Goal: Task Accomplishment & Management: Manage account settings

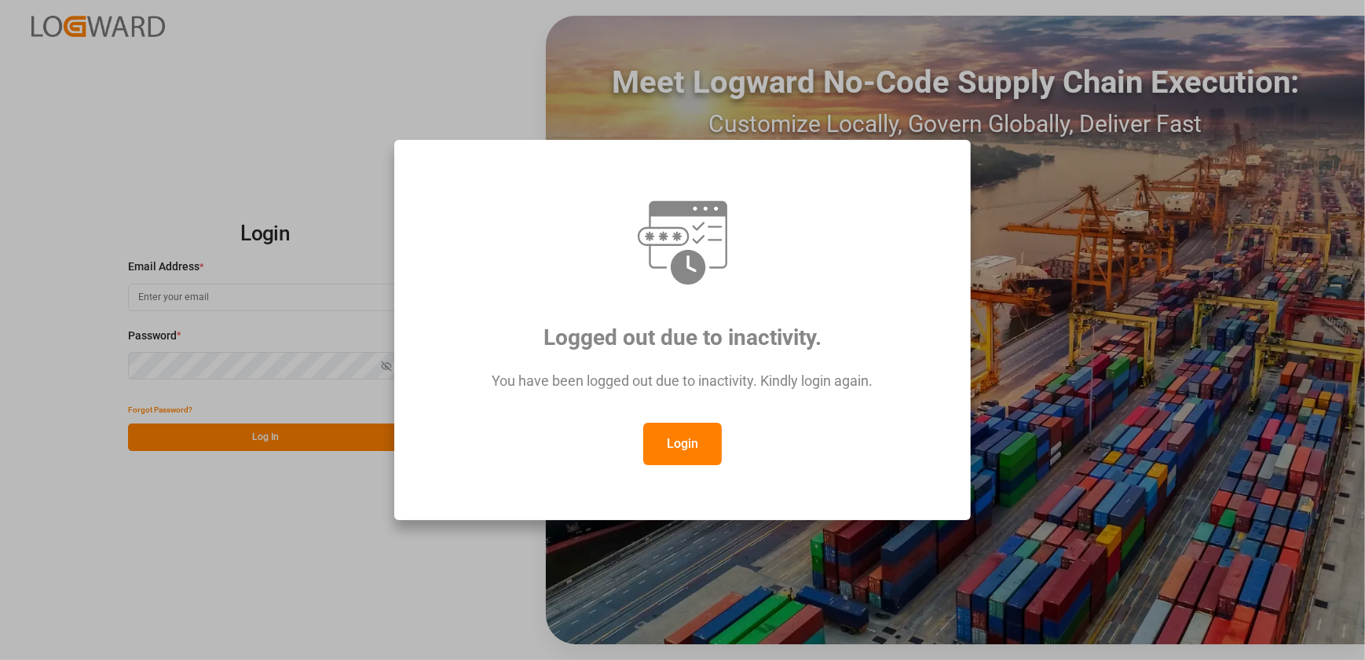
click at [702, 443] on button "Login" at bounding box center [682, 444] width 79 height 42
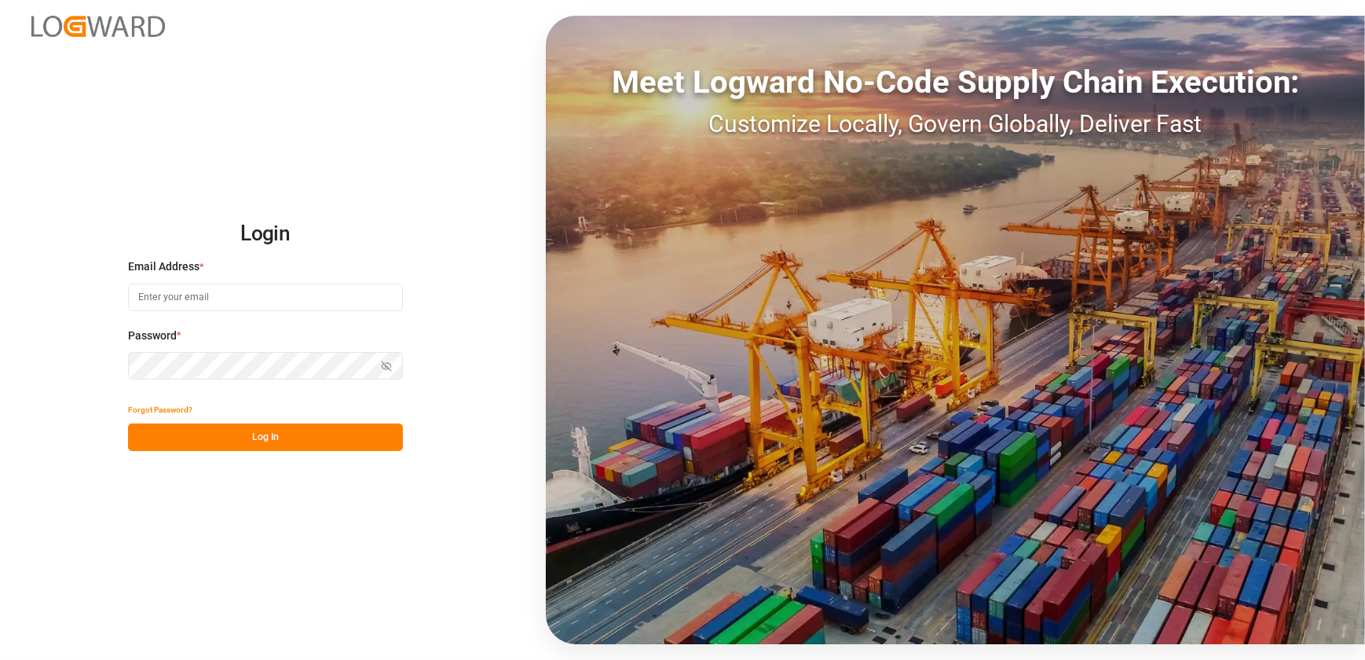
click at [238, 293] on input at bounding box center [265, 297] width 275 height 27
type input "[EMAIL_ADDRESS][DOMAIN_NAME]"
click at [214, 434] on button "Log In" at bounding box center [265, 436] width 275 height 27
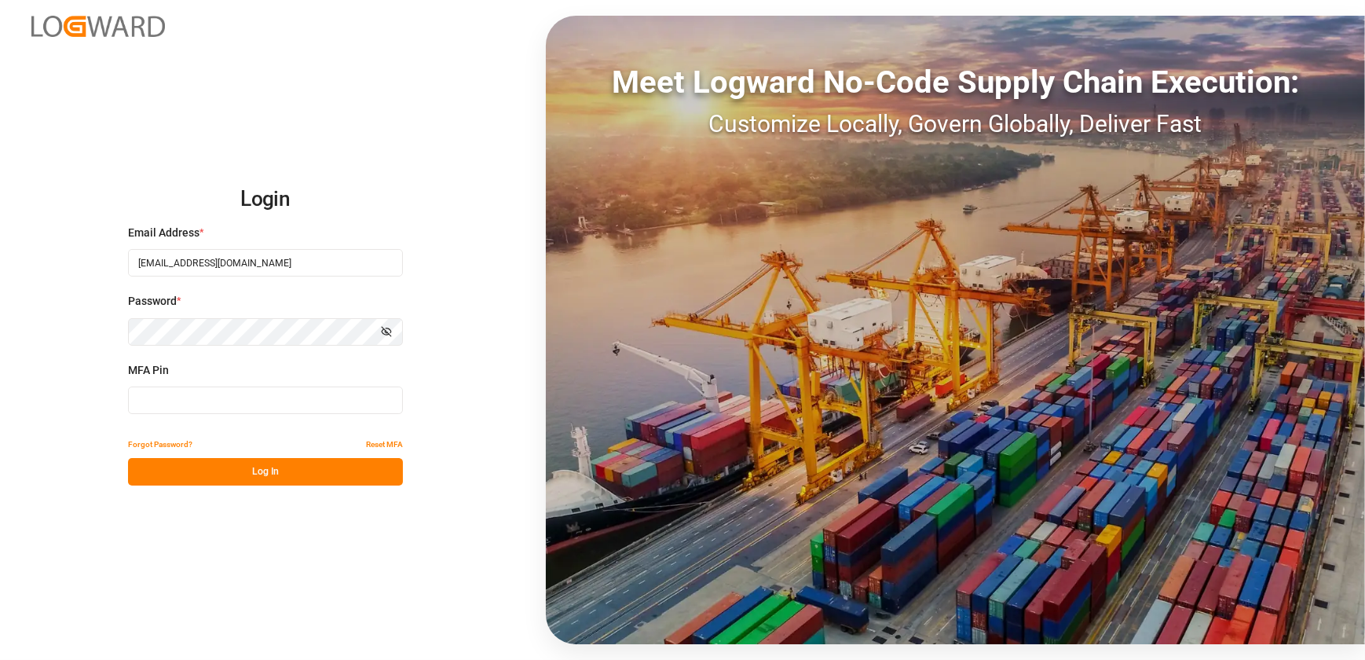
drag, startPoint x: 207, startPoint y: 402, endPoint x: 200, endPoint y: 401, distance: 7.9
click at [205, 401] on input at bounding box center [265, 400] width 275 height 27
type input "996607"
click at [297, 482] on button "Log In" at bounding box center [265, 471] width 275 height 27
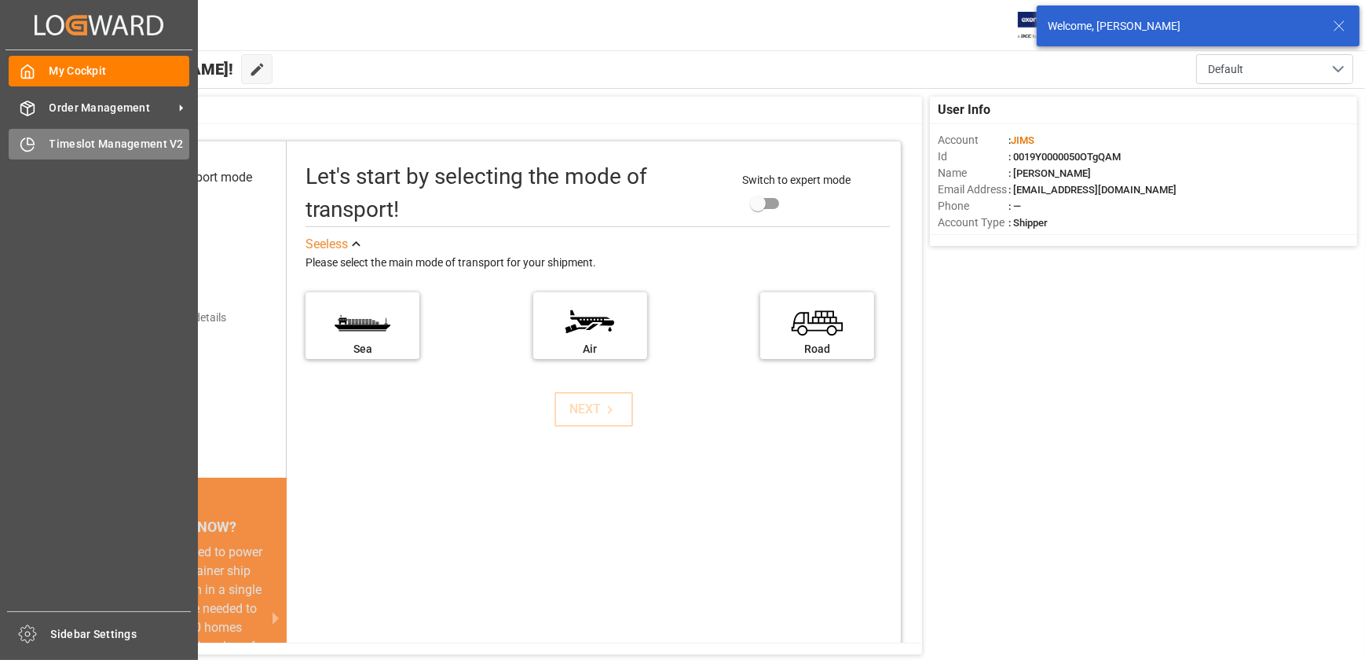
click at [57, 131] on div "Timeslot Management V2 Timeslot Management V2" at bounding box center [99, 144] width 181 height 31
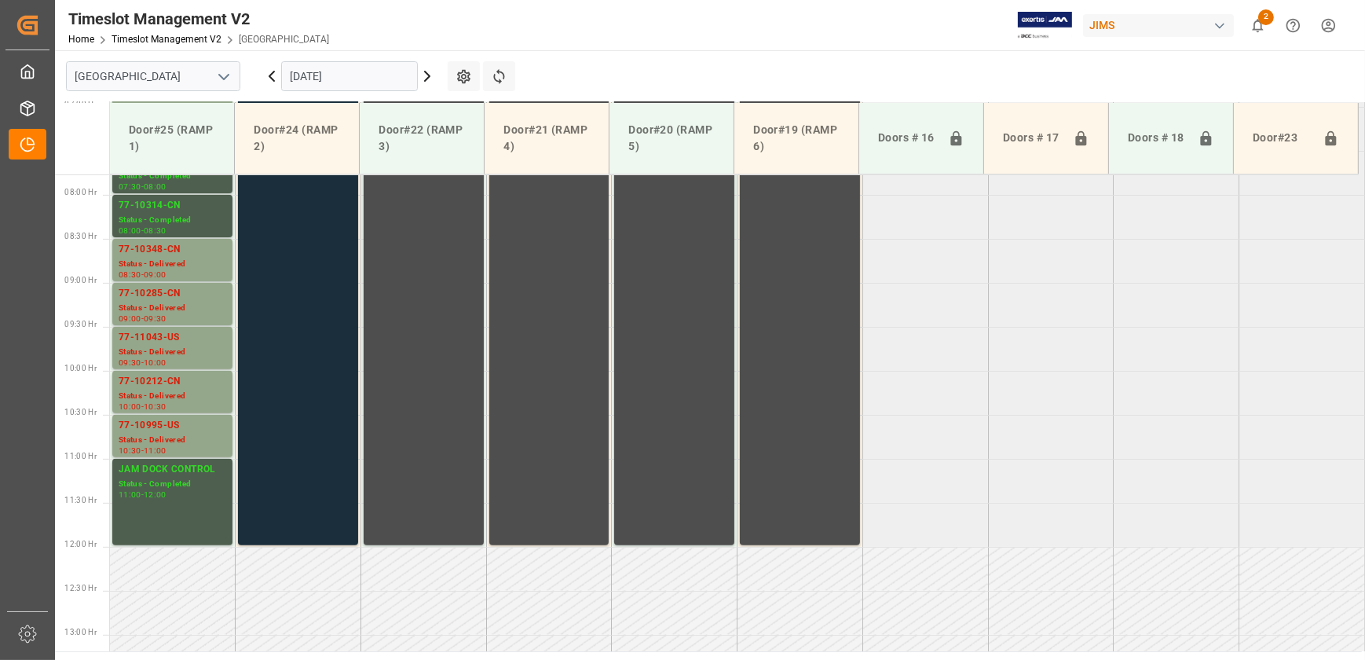
scroll to position [540, 0]
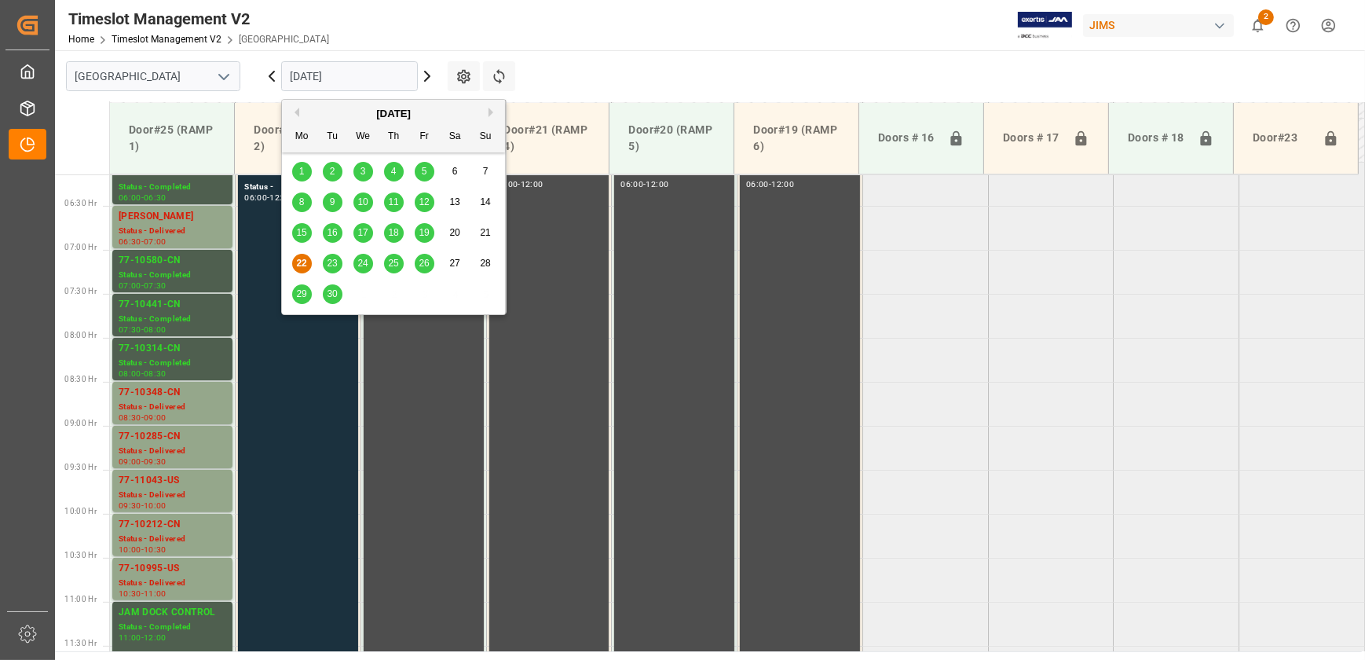
click at [314, 71] on input "[DATE]" at bounding box center [349, 76] width 137 height 30
click at [331, 262] on span "23" at bounding box center [332, 263] width 10 height 11
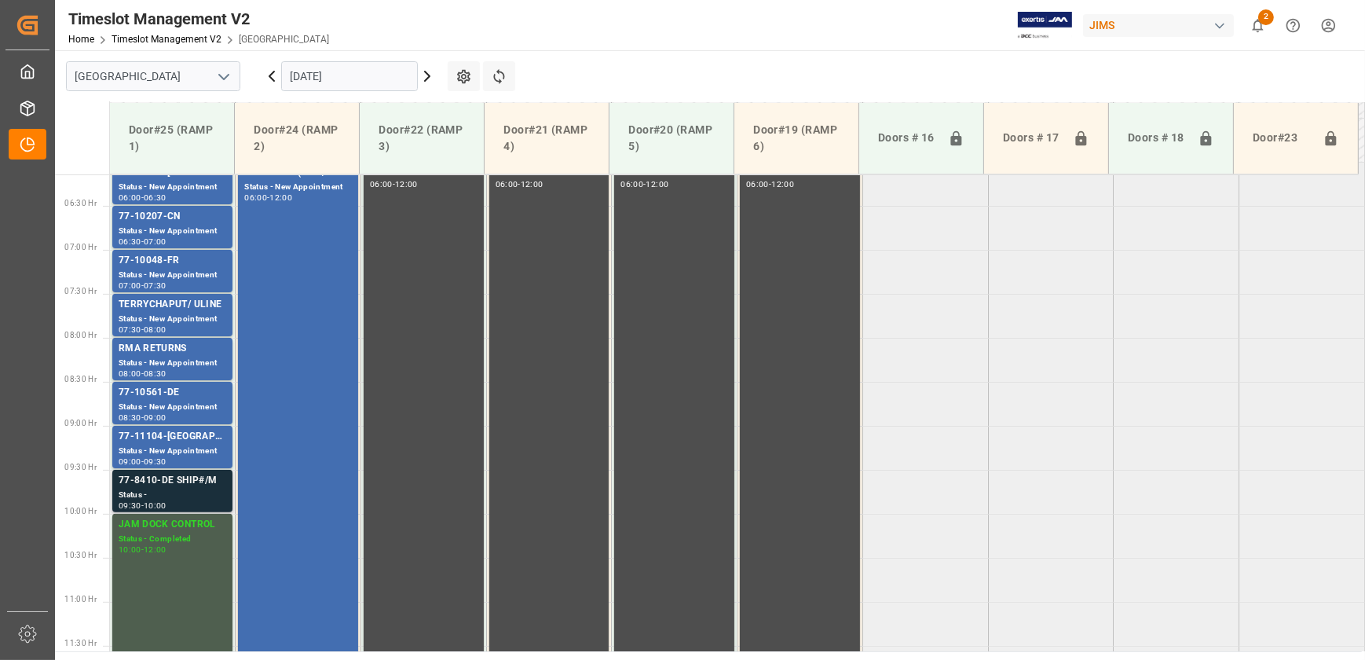
click at [198, 494] on div "Status -" at bounding box center [173, 495] width 108 height 13
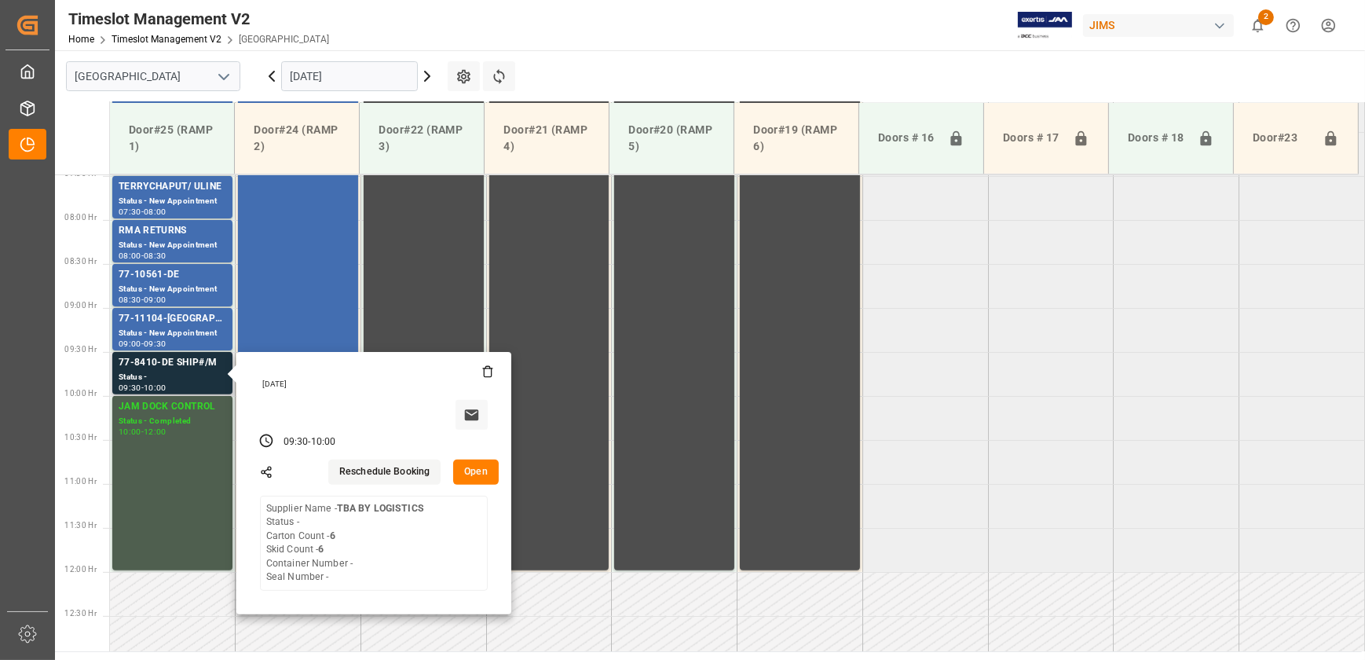
scroll to position [754, 0]
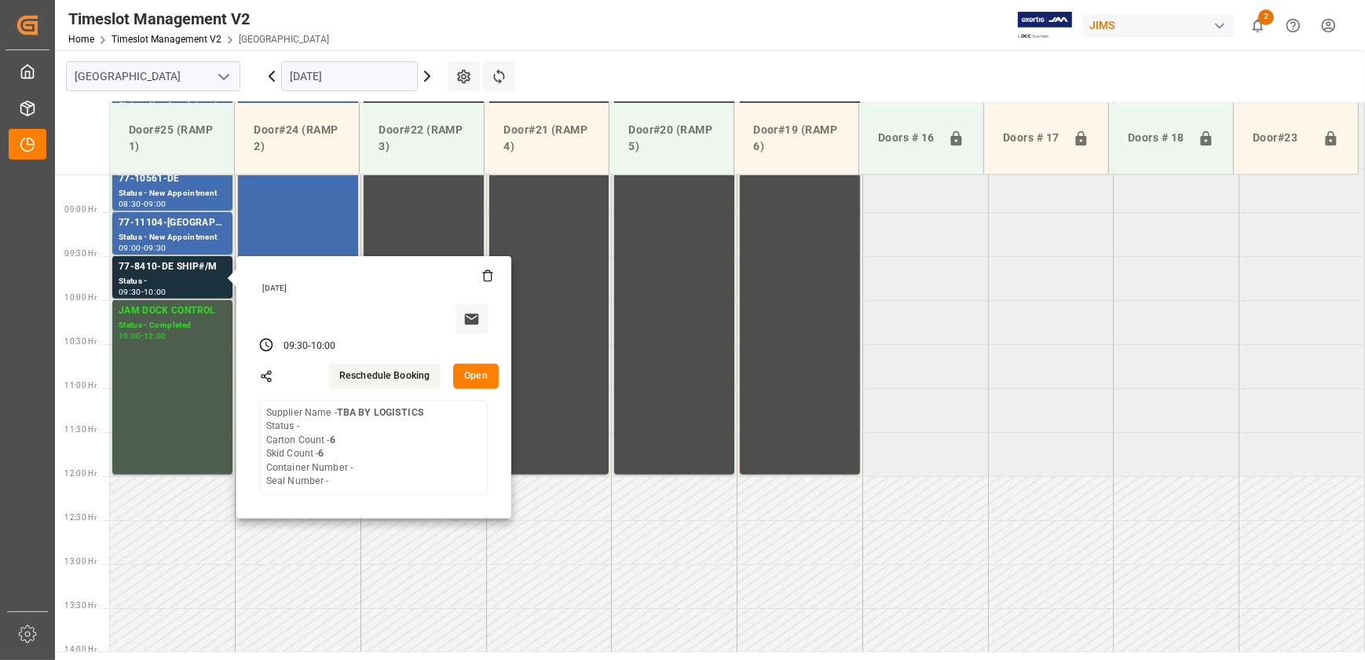
click at [472, 368] on button "Open" at bounding box center [476, 376] width 46 height 25
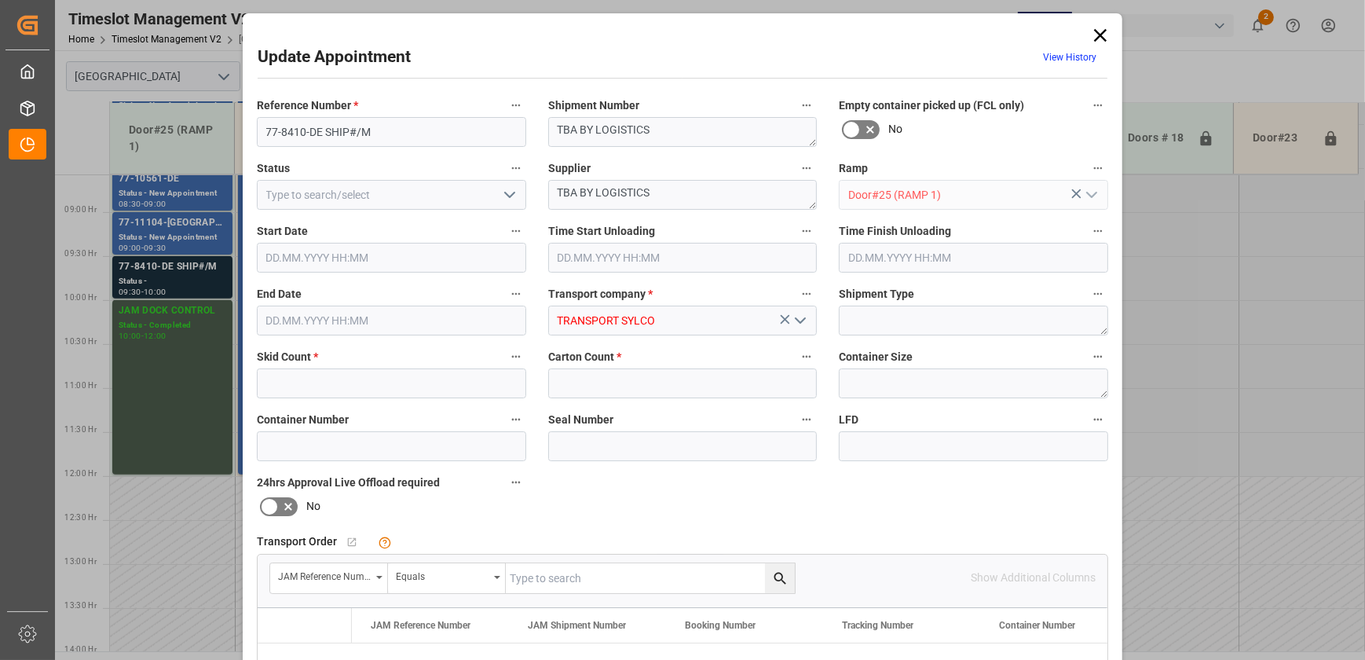
type input "6"
type input "[DATE] 09:30"
type input "[DATE] 10:00"
type input "[DATE] 16:15"
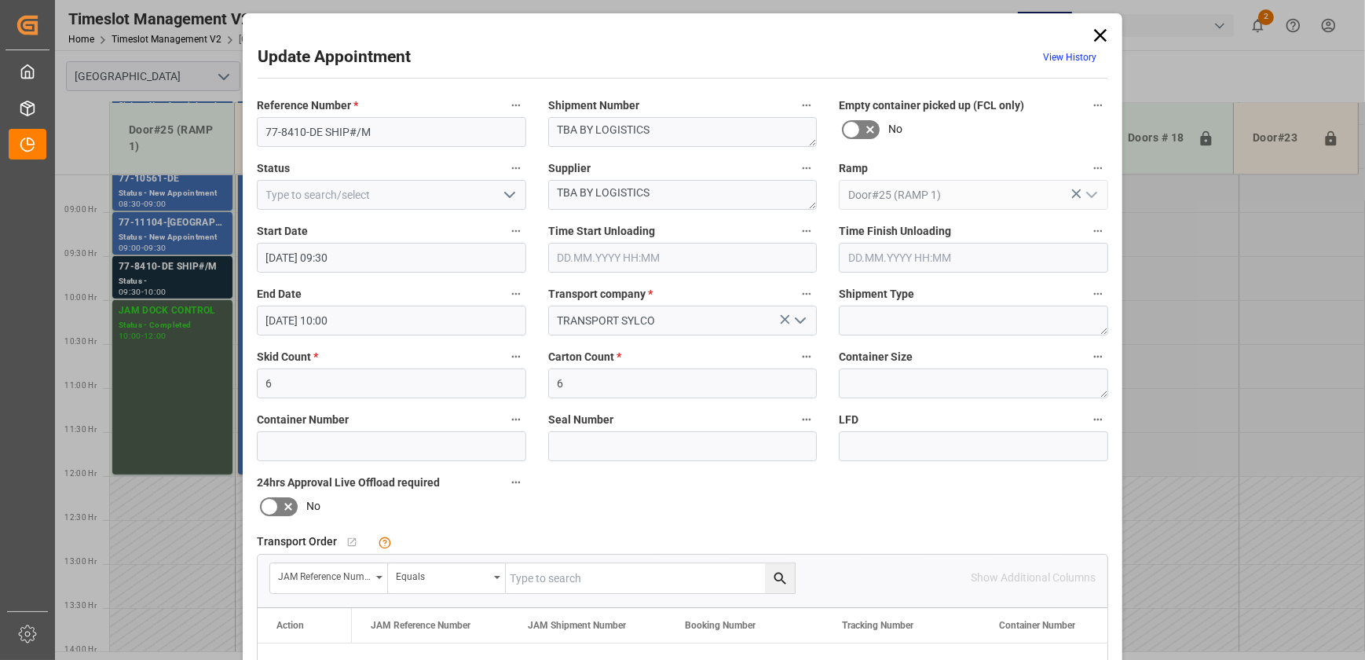
click at [507, 193] on icon "open menu" at bounding box center [509, 194] width 19 height 19
click at [1016, 538] on div "Transport Order   No child Object linked" at bounding box center [683, 542] width 852 height 24
click at [173, 392] on div "Update Appointment View History Reference Number * 77-8410-DE SHIP#/M Shipment …" at bounding box center [682, 330] width 1365 height 660
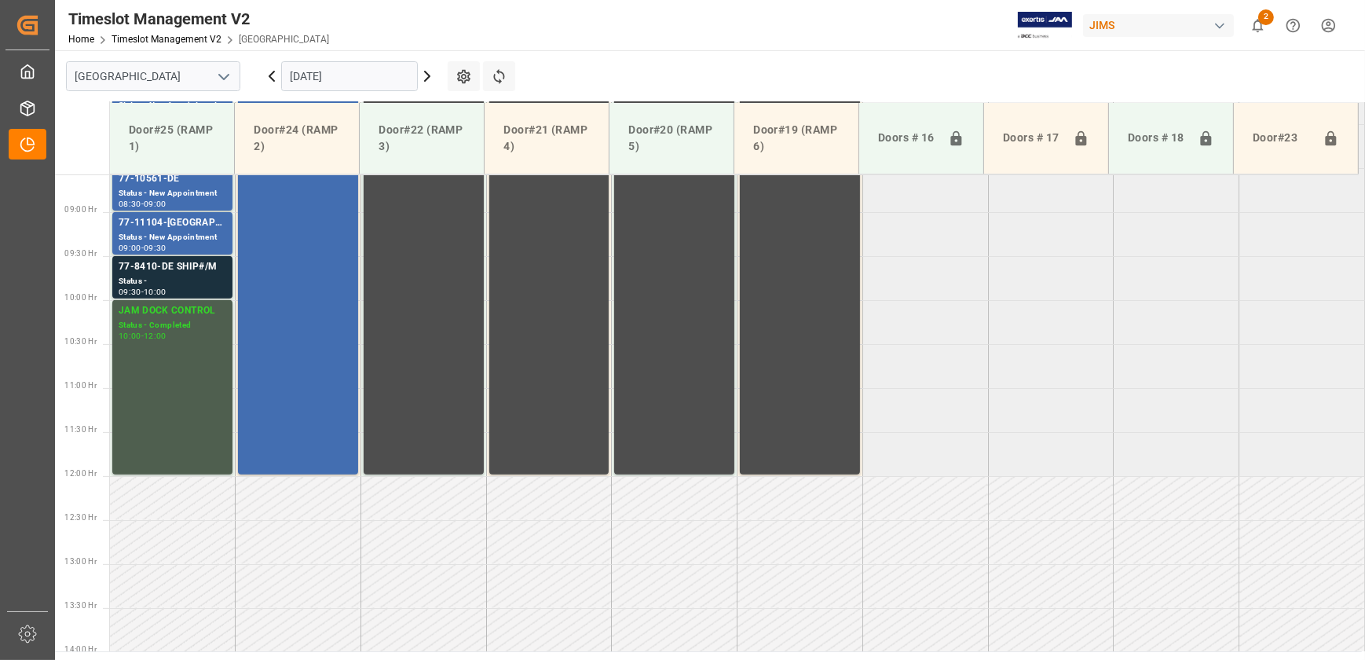
click at [433, 79] on icon at bounding box center [427, 76] width 19 height 19
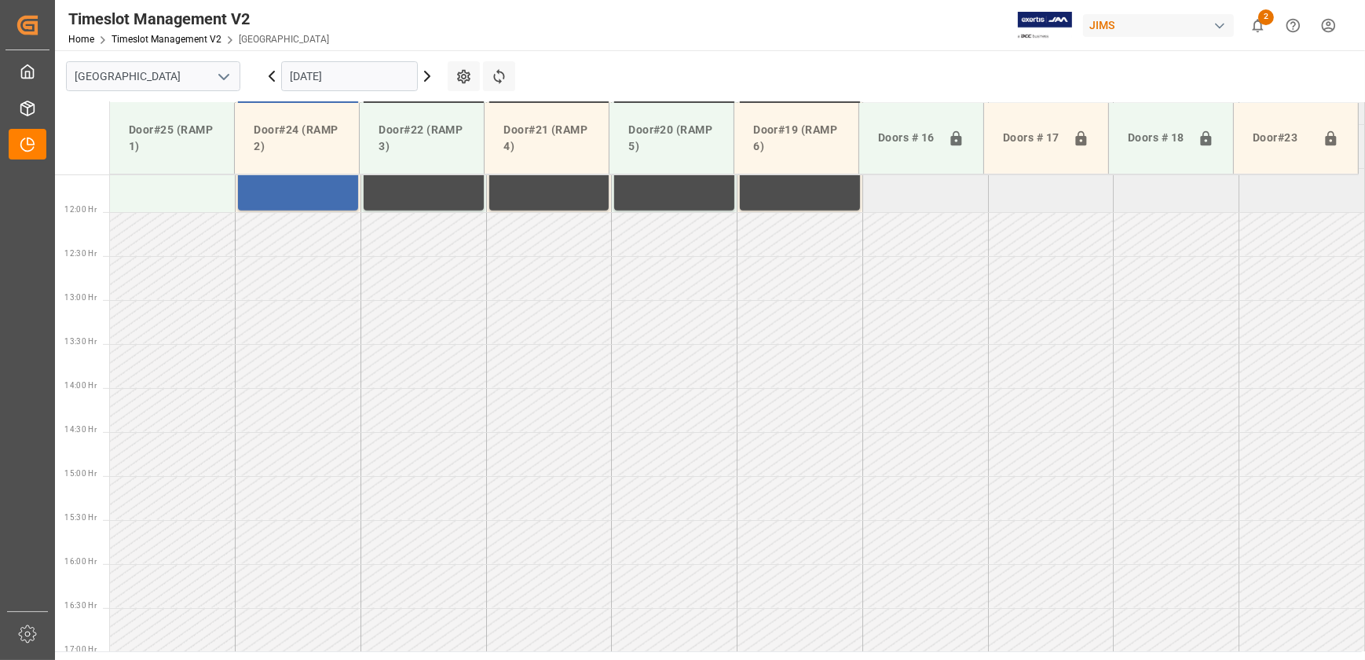
scroll to position [1326, 0]
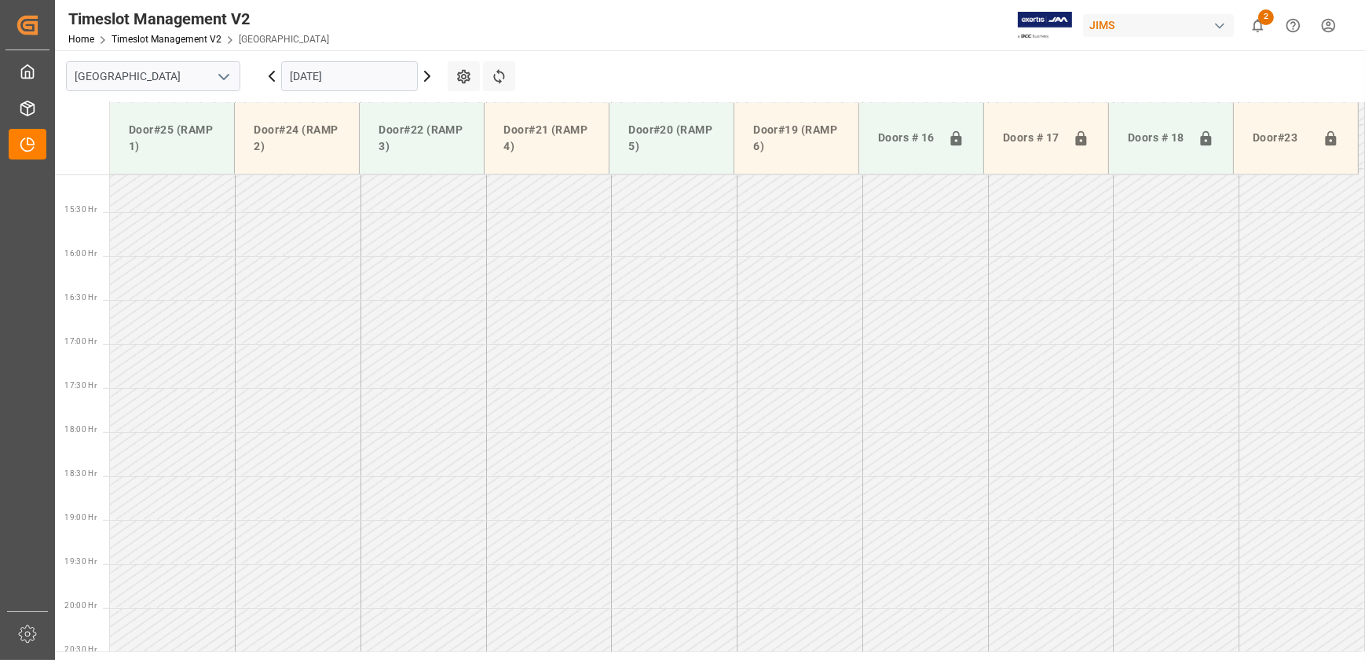
click at [428, 78] on icon at bounding box center [427, 75] width 5 height 9
click at [267, 73] on icon at bounding box center [271, 76] width 19 height 19
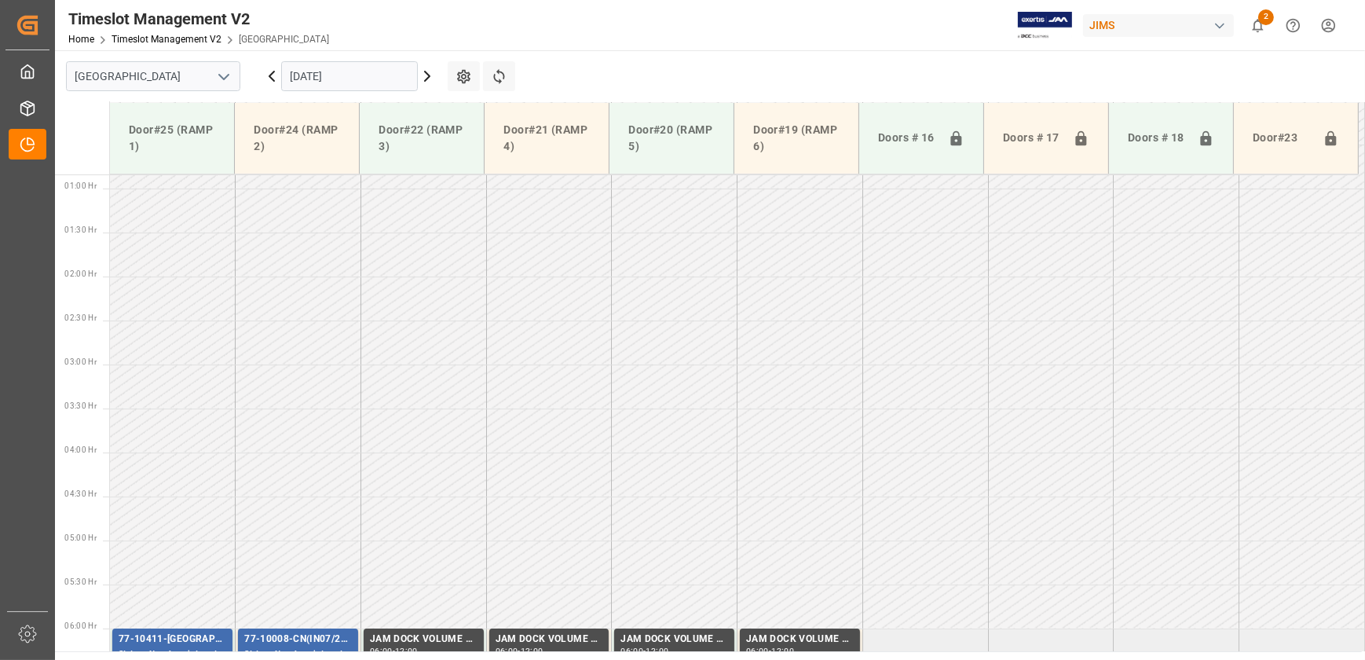
click at [267, 73] on icon at bounding box center [271, 76] width 19 height 19
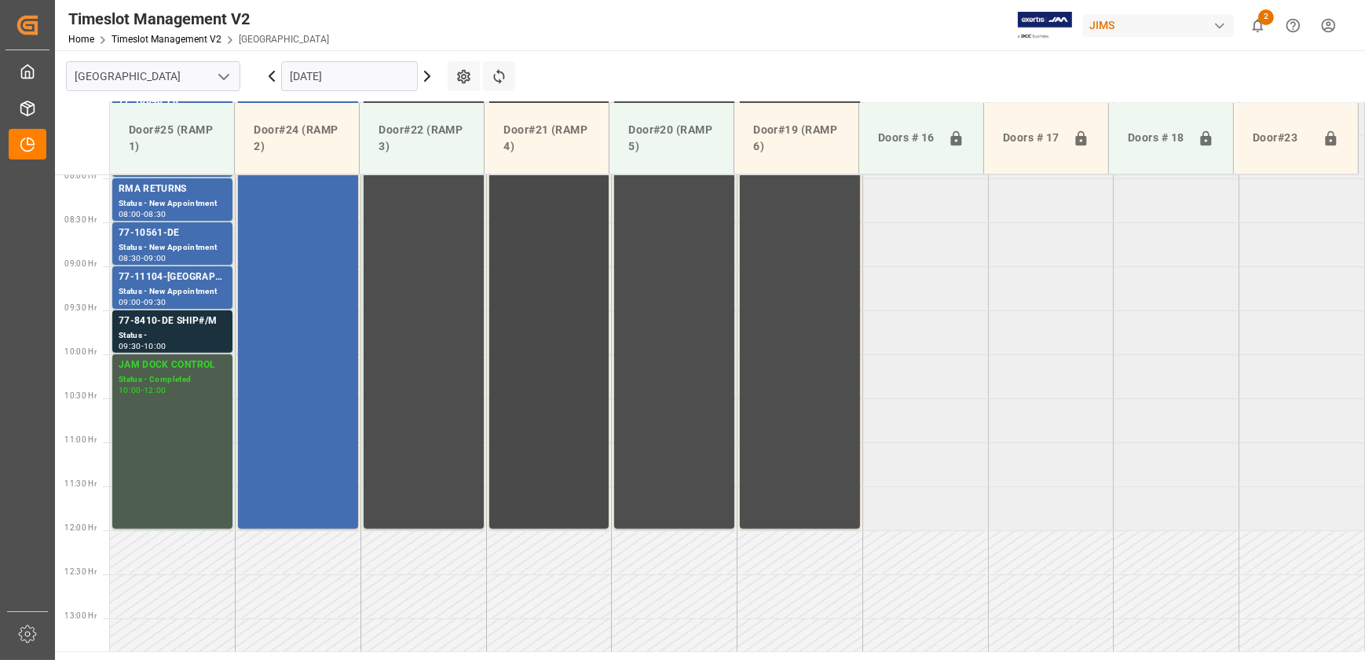
scroll to position [469, 0]
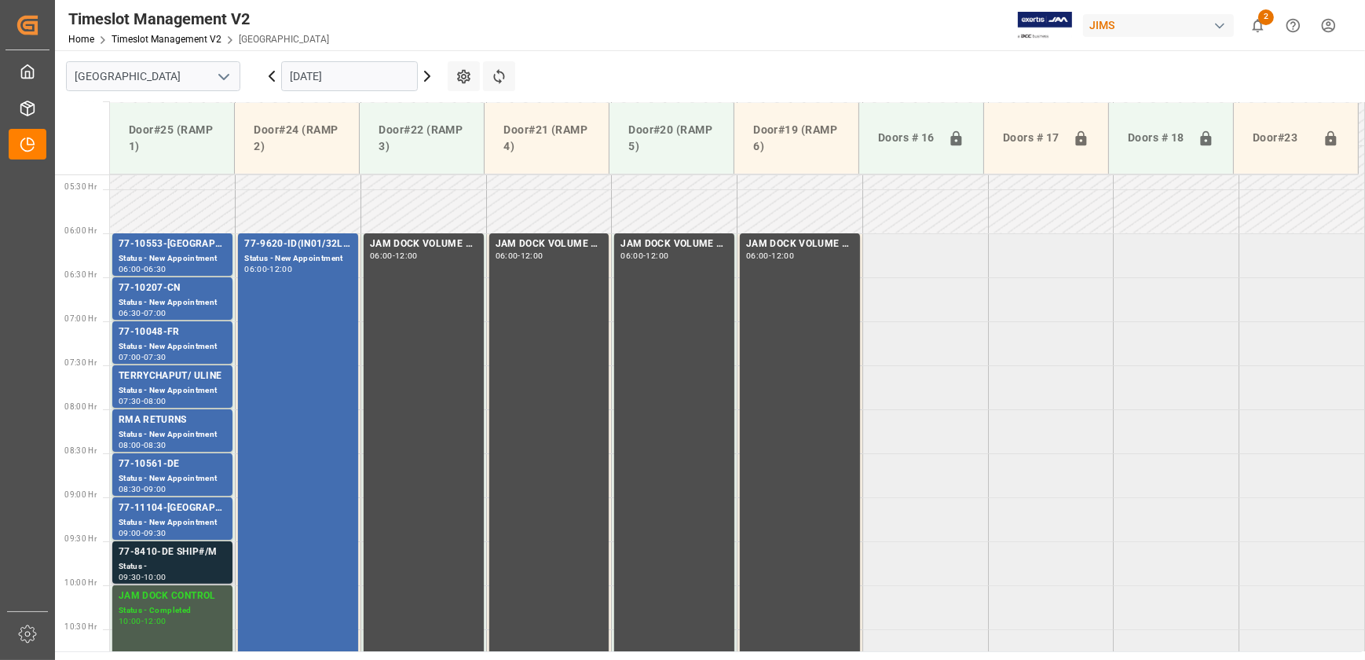
click at [199, 550] on div "77-8410-DE SHIP#/M" at bounding box center [173, 552] width 108 height 16
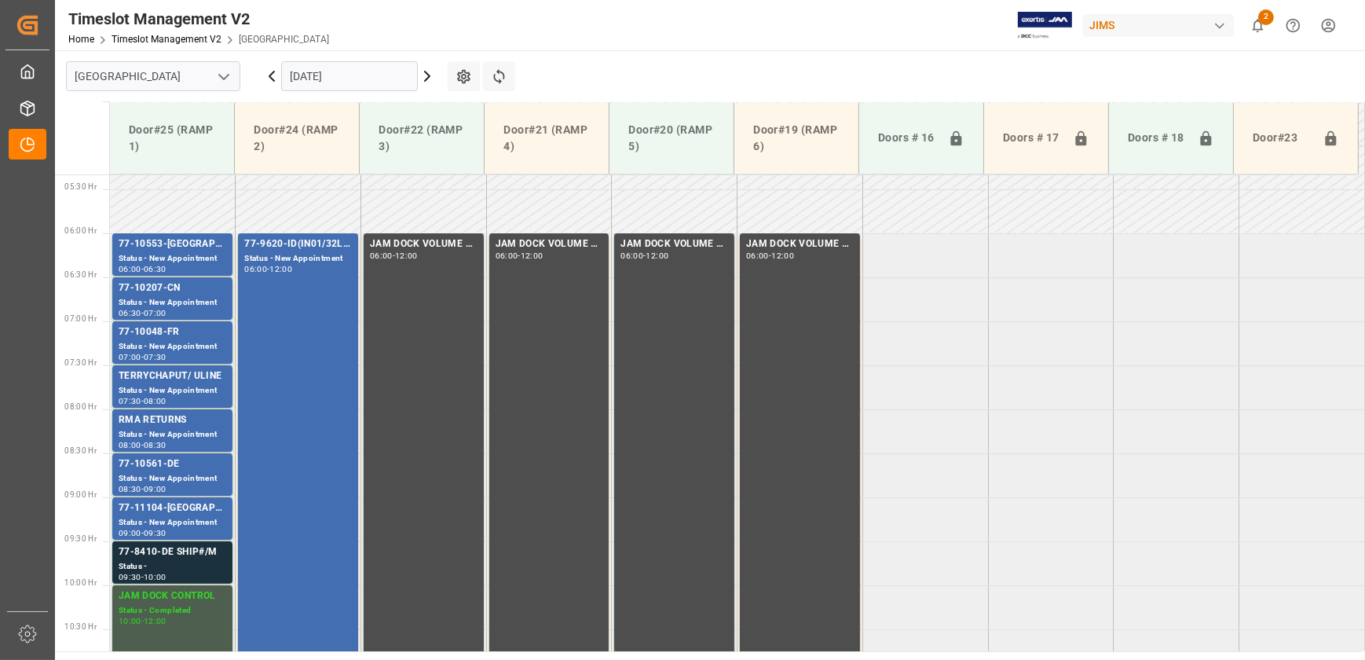
click at [276, 77] on icon at bounding box center [271, 76] width 19 height 19
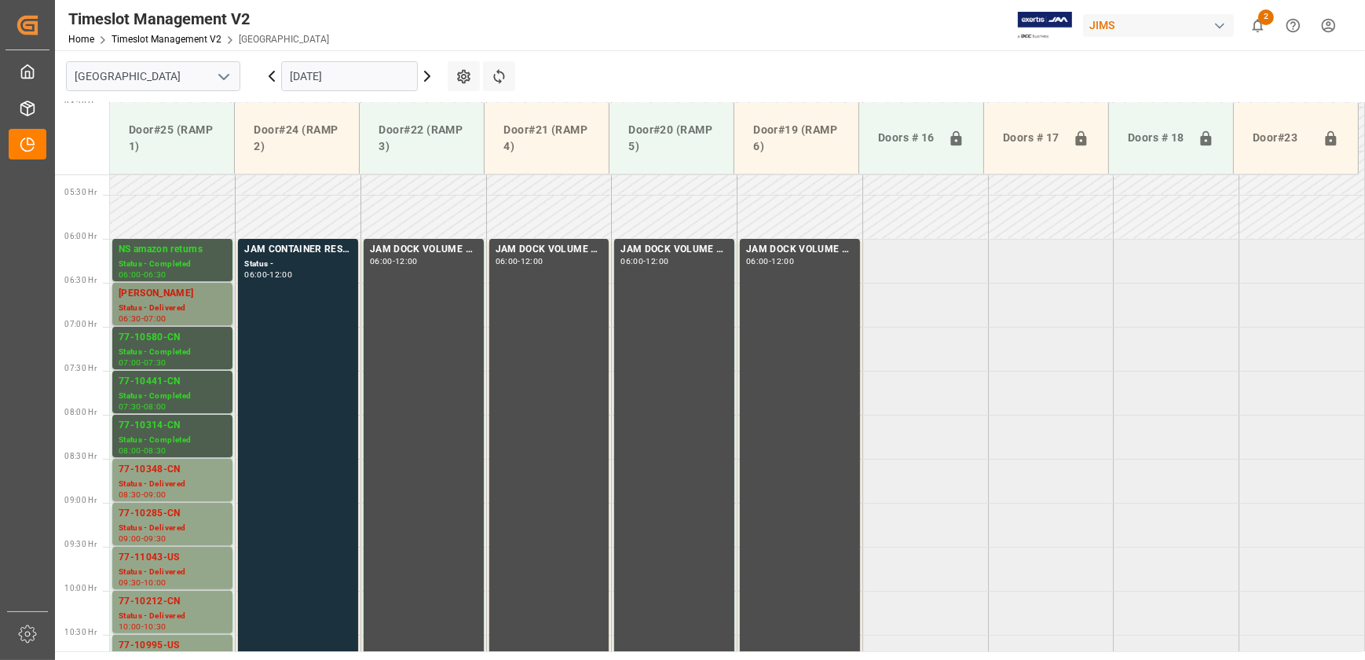
scroll to position [540, 0]
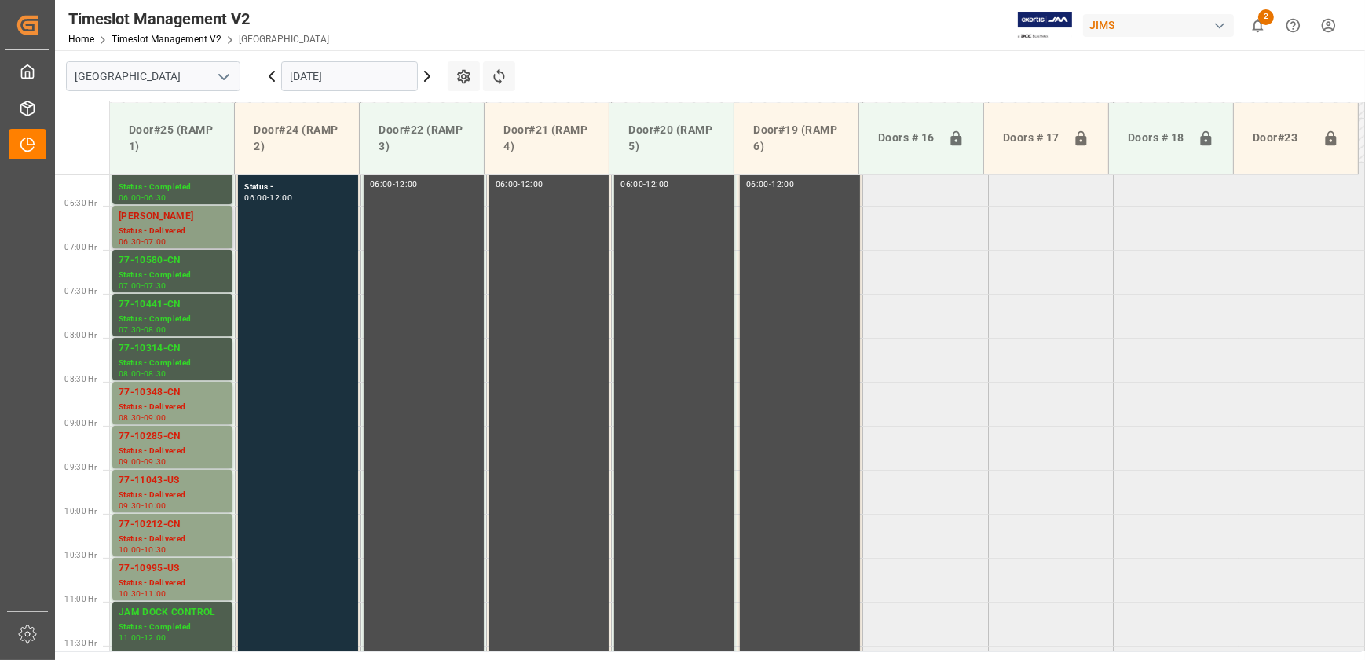
click at [180, 220] on div "[PERSON_NAME]" at bounding box center [173, 217] width 108 height 16
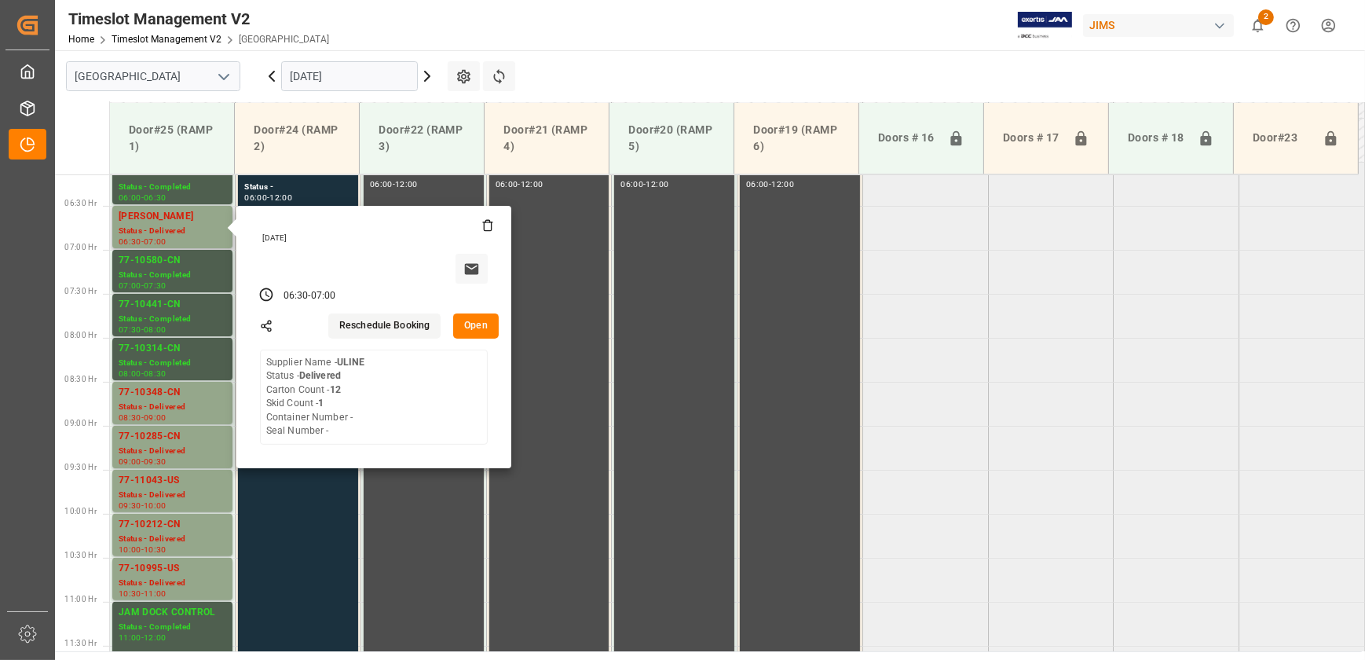
click at [458, 328] on button "Open" at bounding box center [476, 325] width 46 height 25
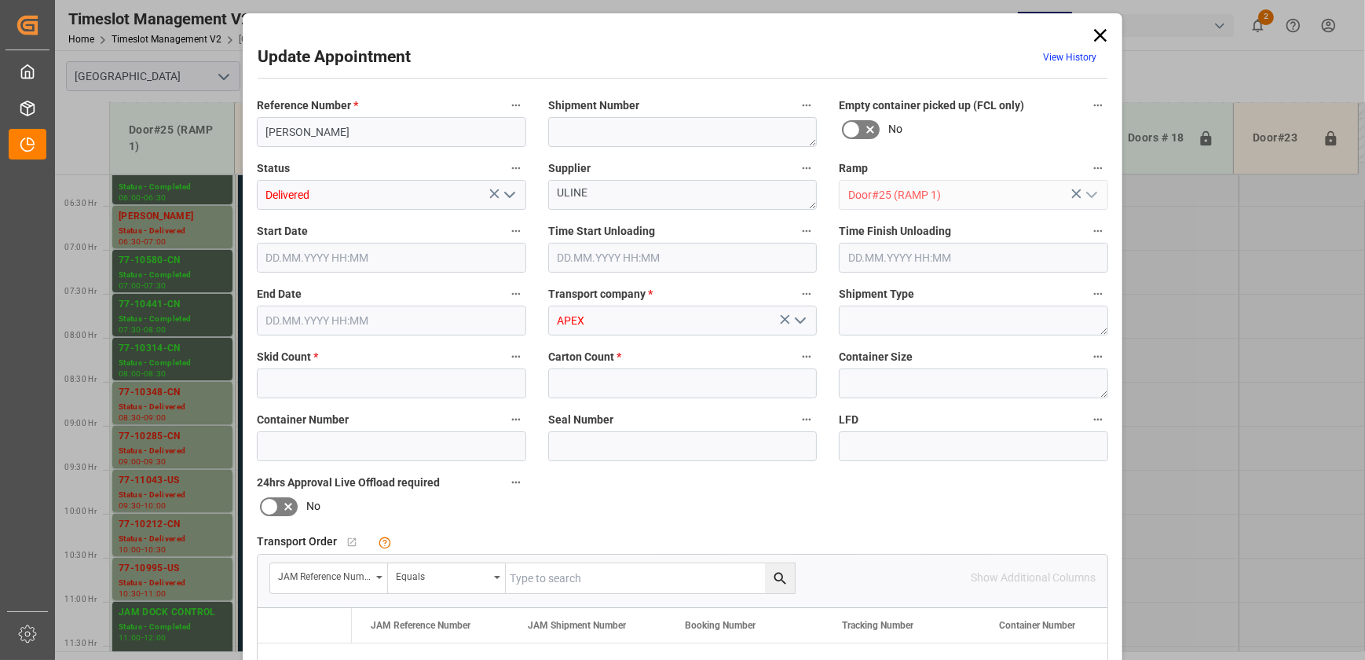
type input "1"
type input "12"
type input "[DATE] 06:30"
type input "[DATE] 10:00"
type input "[DATE] 07:00"
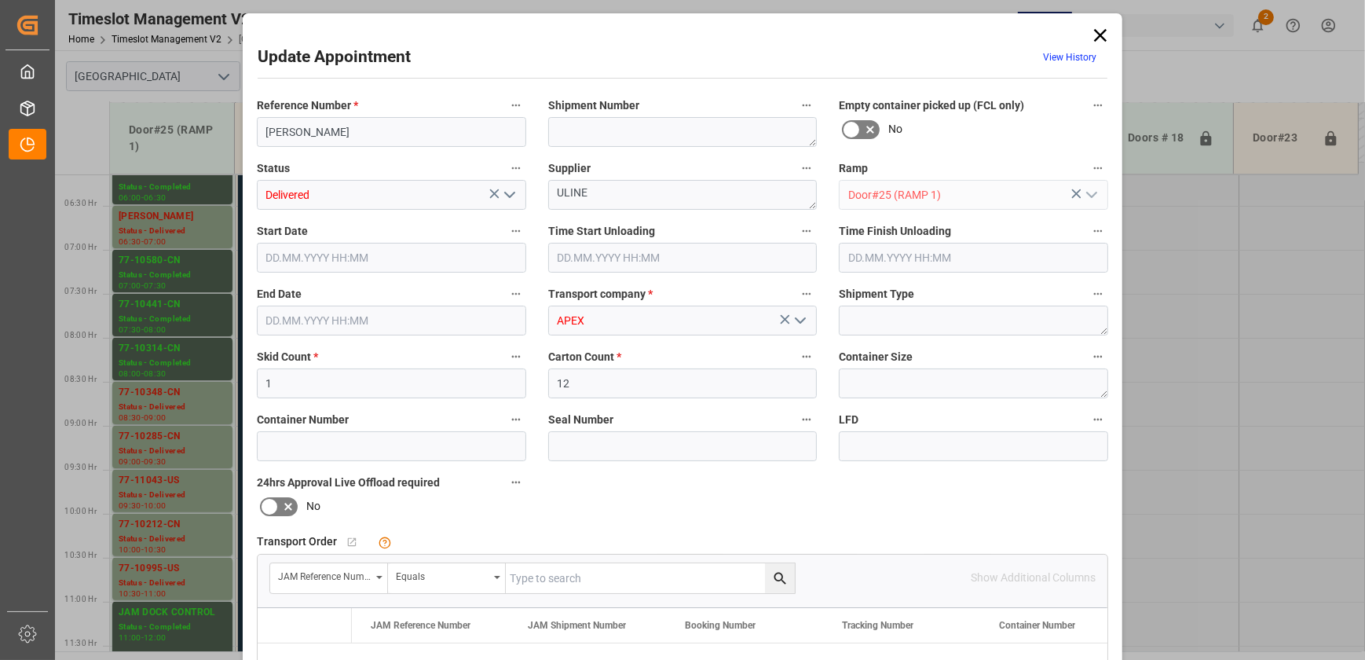
type input "[DATE] 09:55"
click at [504, 191] on icon "open menu" at bounding box center [509, 194] width 19 height 19
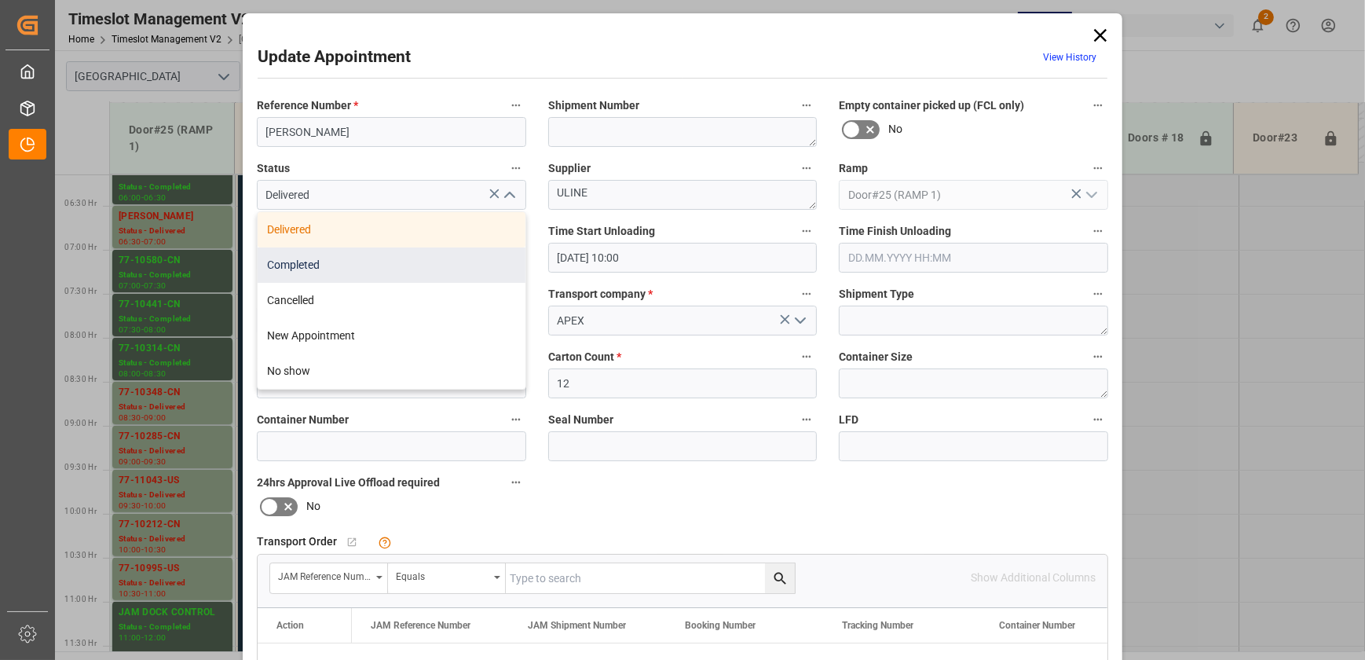
click at [481, 267] on div "Completed" at bounding box center [392, 264] width 268 height 35
type input "Completed"
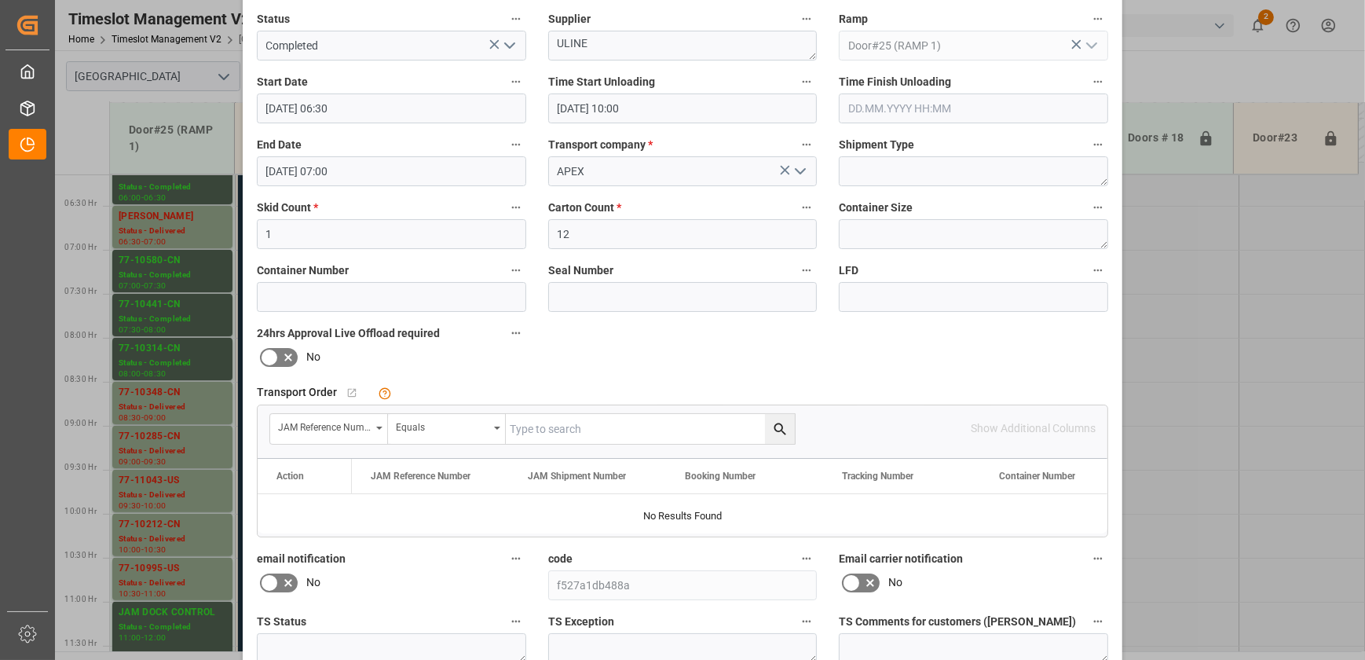
scroll to position [294, 0]
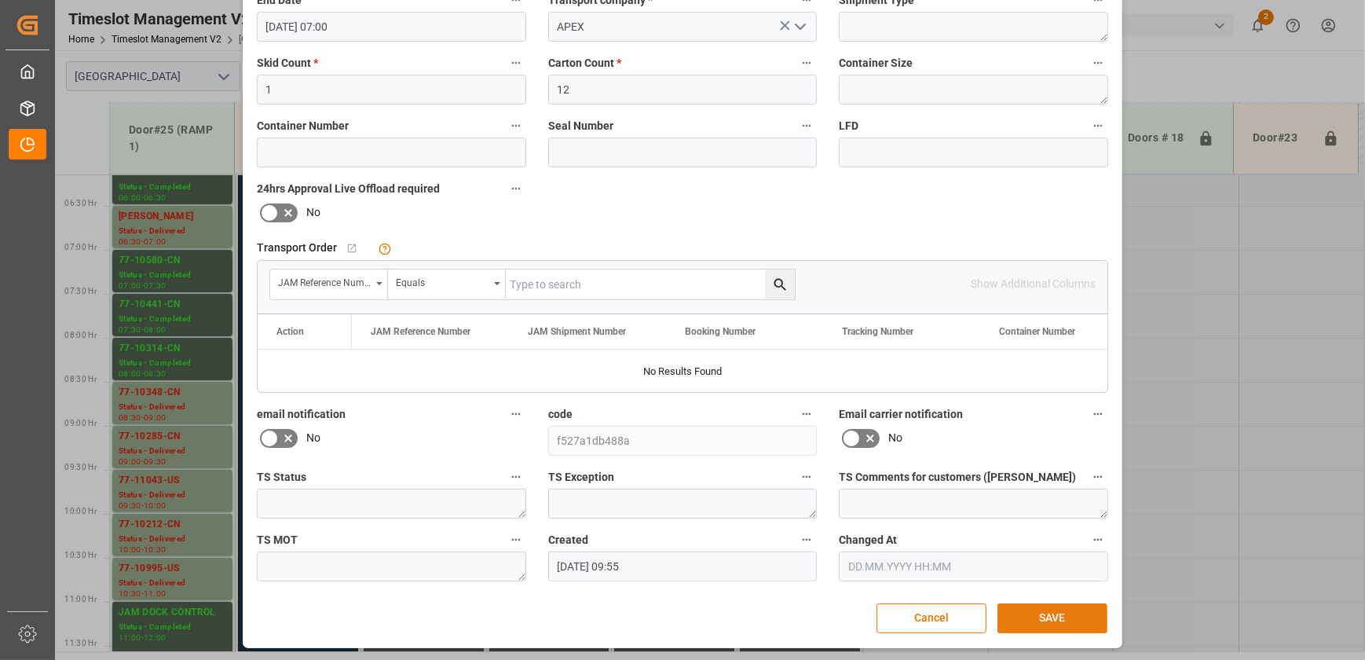
click at [1061, 620] on button "SAVE" at bounding box center [1053, 618] width 110 height 30
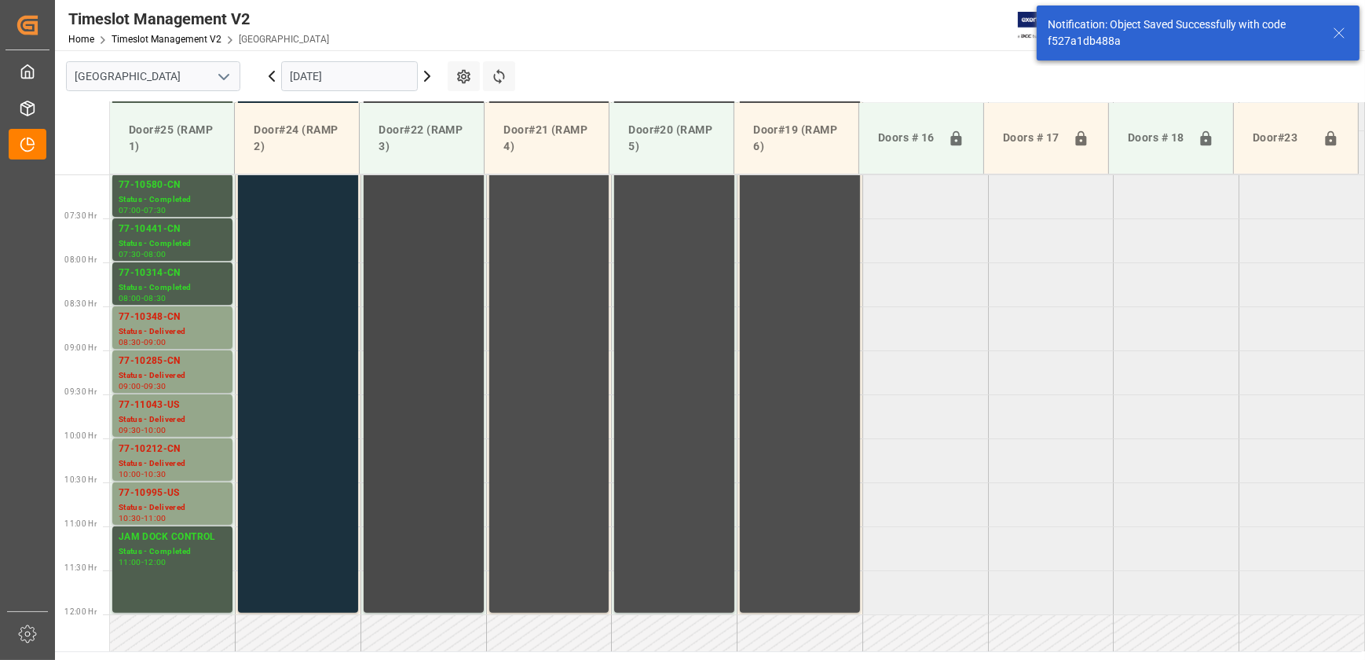
scroll to position [660, 0]
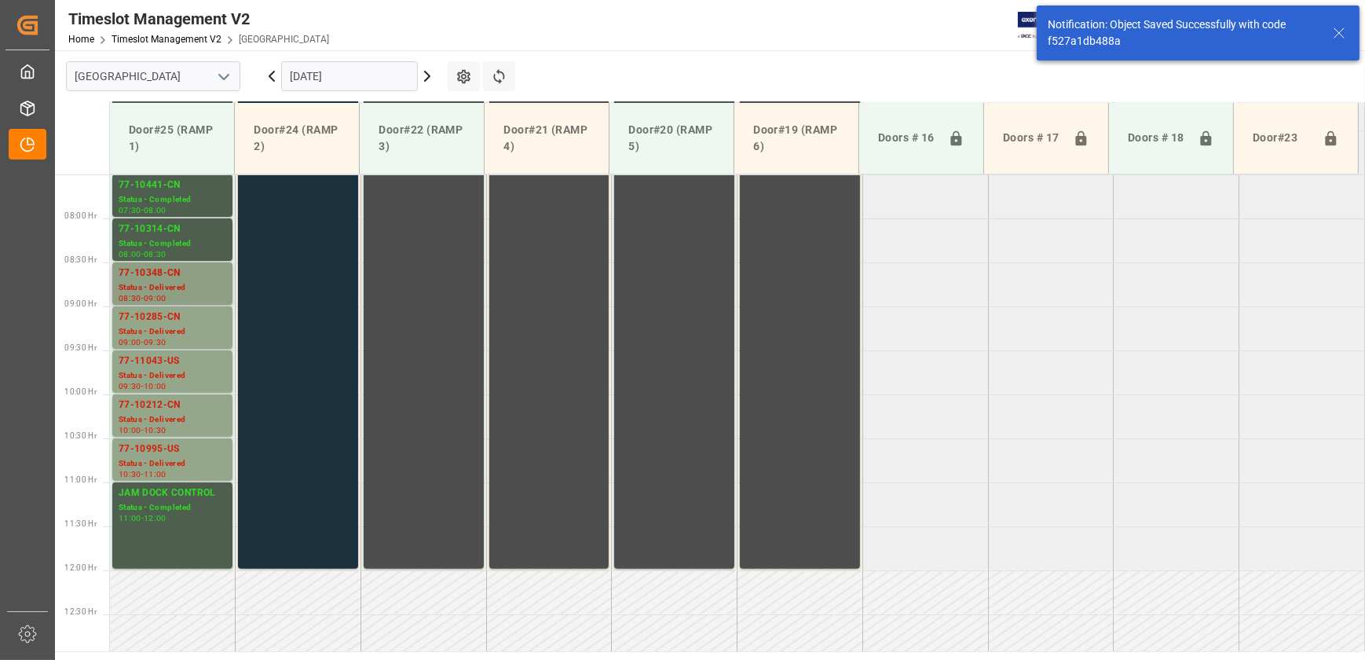
click at [170, 271] on div "77-10348-CN" at bounding box center [173, 274] width 108 height 16
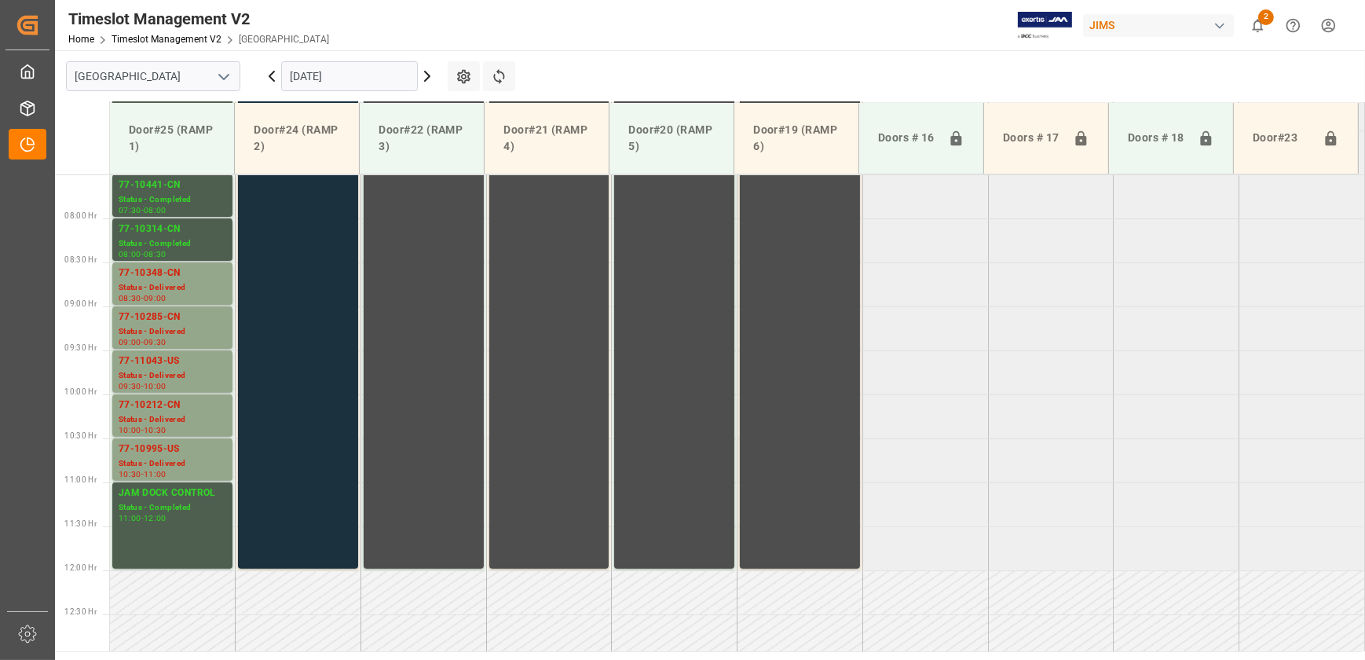
click at [206, 332] on div "Status - Delivered" at bounding box center [173, 331] width 108 height 13
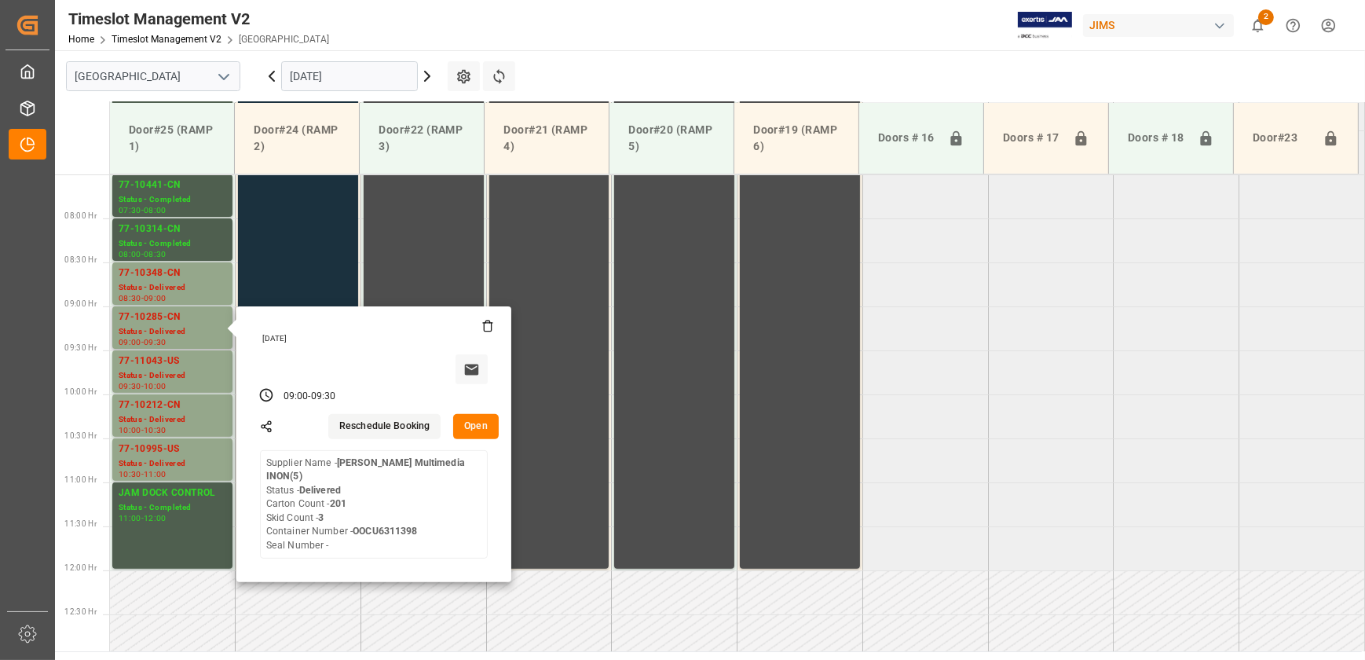
click at [488, 418] on button "Open" at bounding box center [476, 426] width 46 height 25
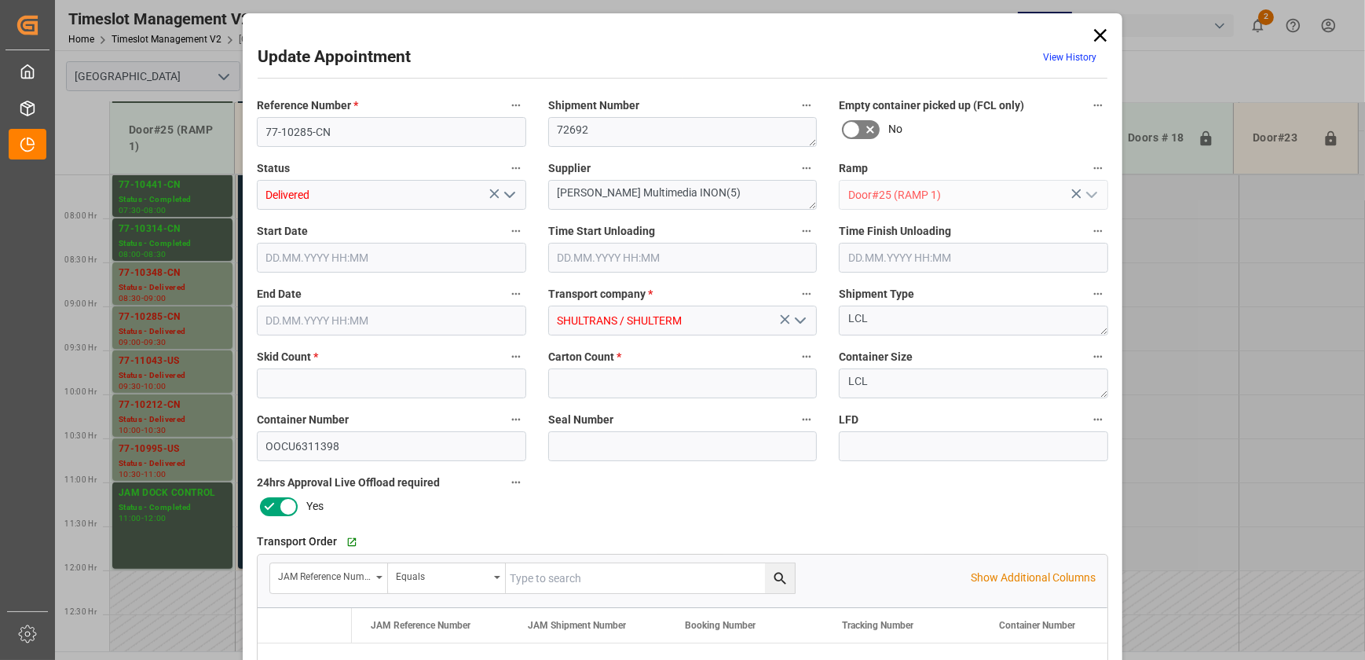
type input "3"
type input "201"
type input "[DATE] 09:00"
type input "[DATE] 08:45"
type input "[DATE] 09:30"
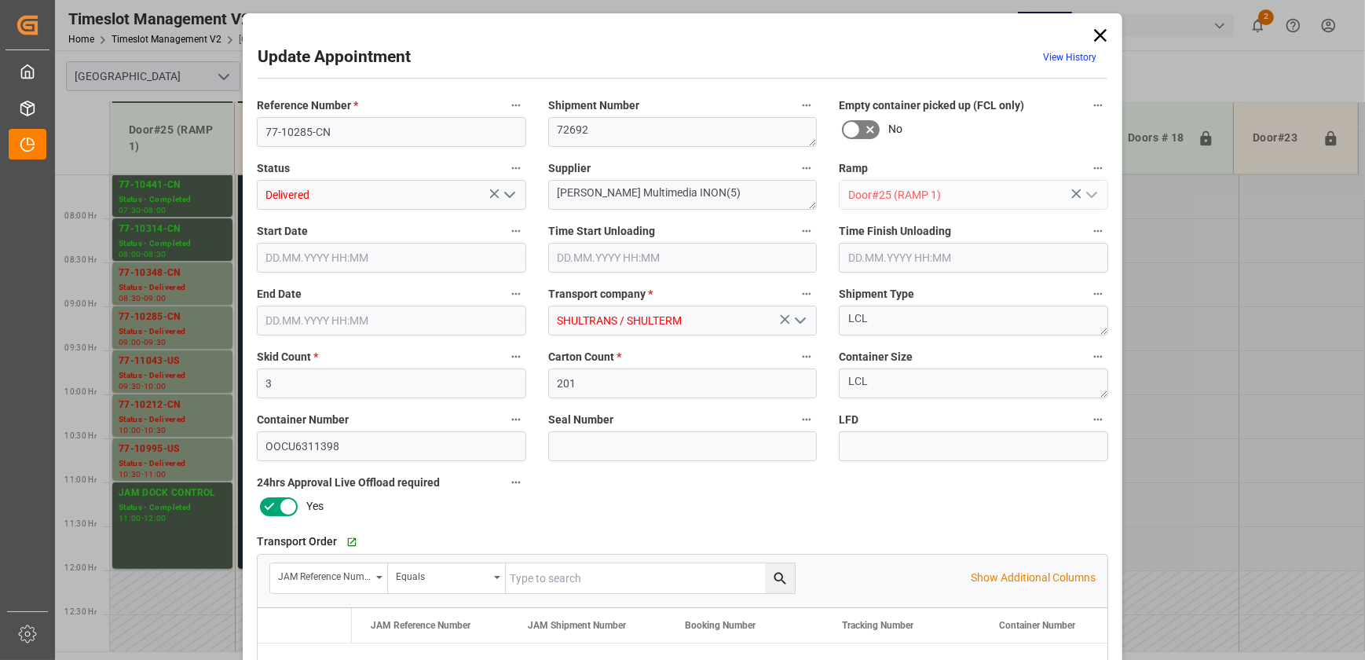
type input "[DATE] 11:40"
click at [511, 189] on icon "open menu" at bounding box center [509, 194] width 19 height 19
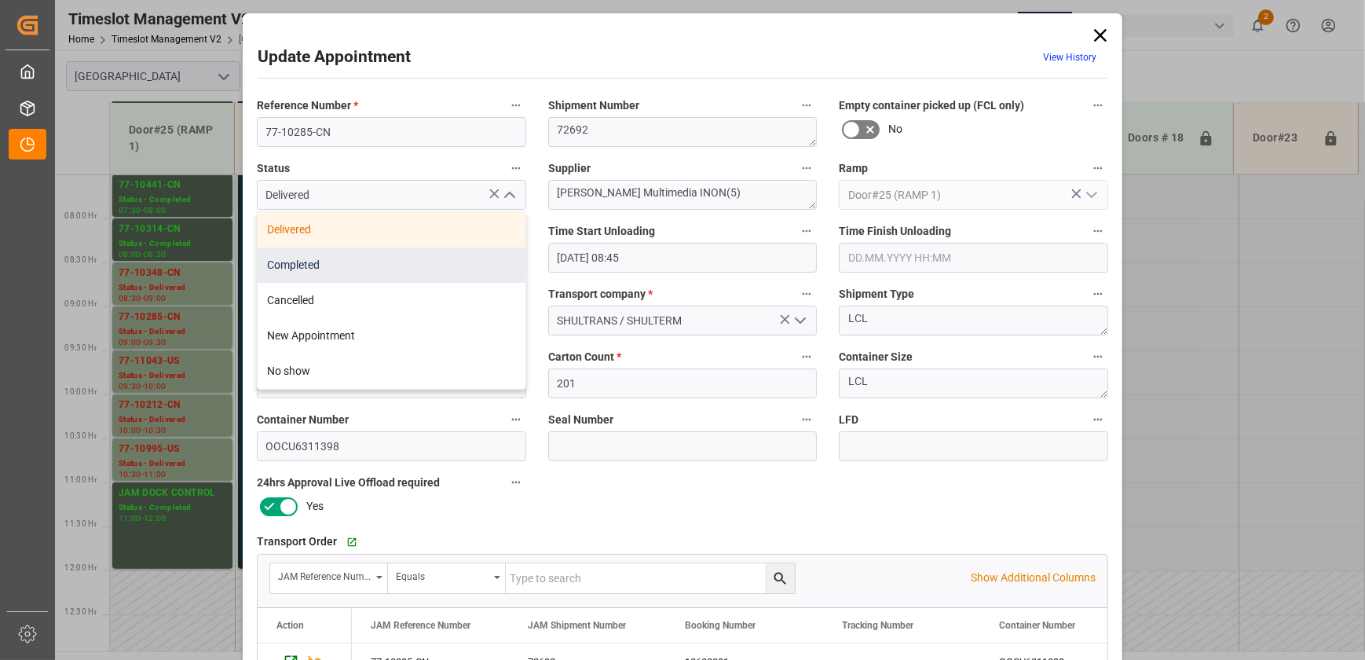
click at [391, 271] on div "Completed" at bounding box center [392, 264] width 268 height 35
type input "Completed"
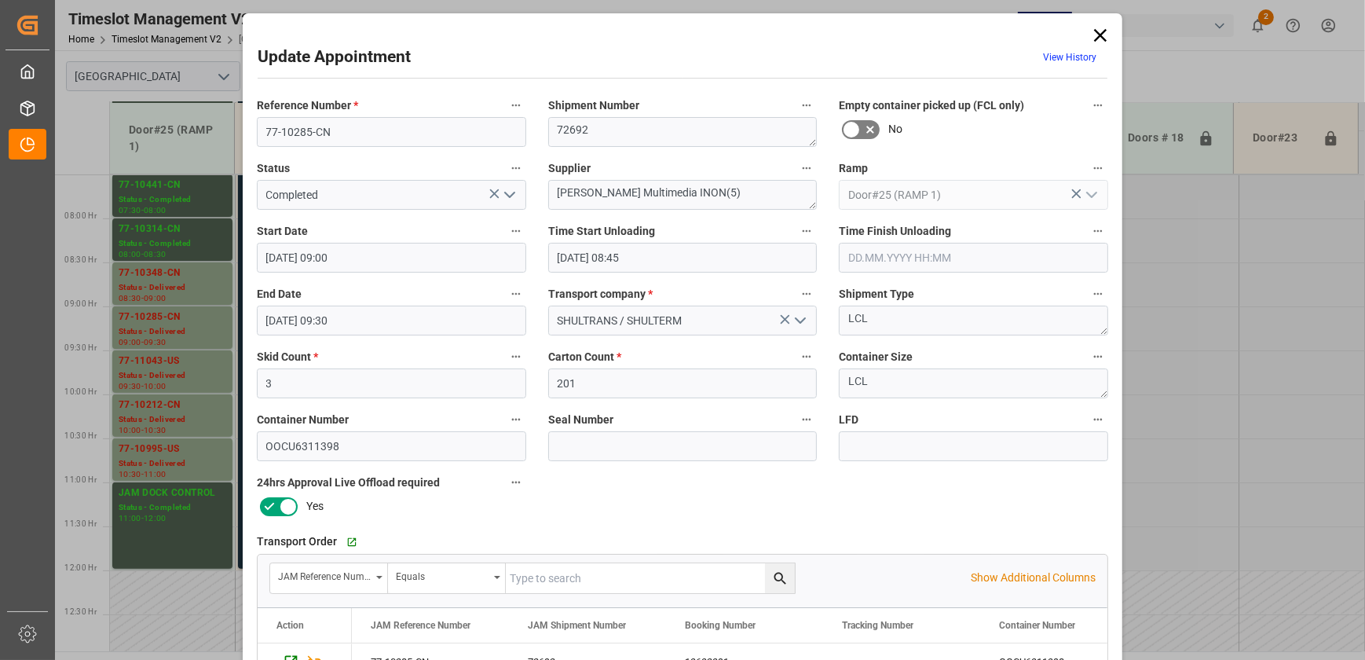
scroll to position [294, 0]
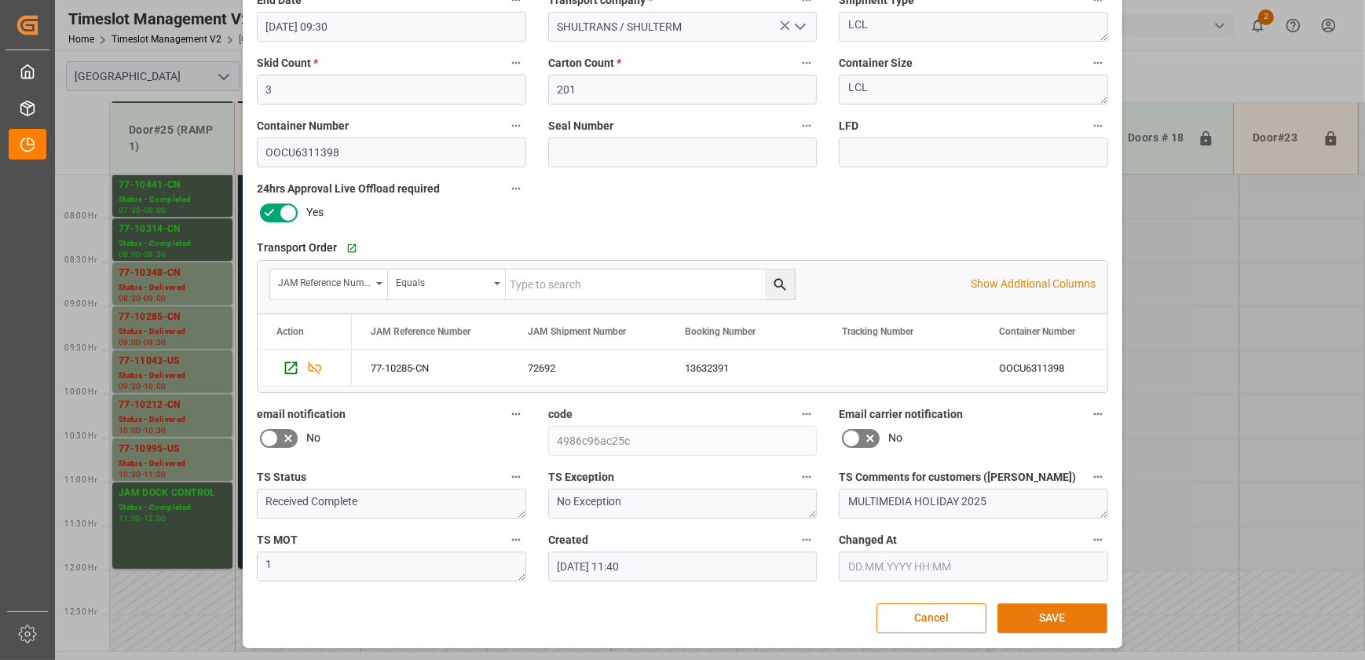
click at [1043, 627] on button "SAVE" at bounding box center [1053, 618] width 110 height 30
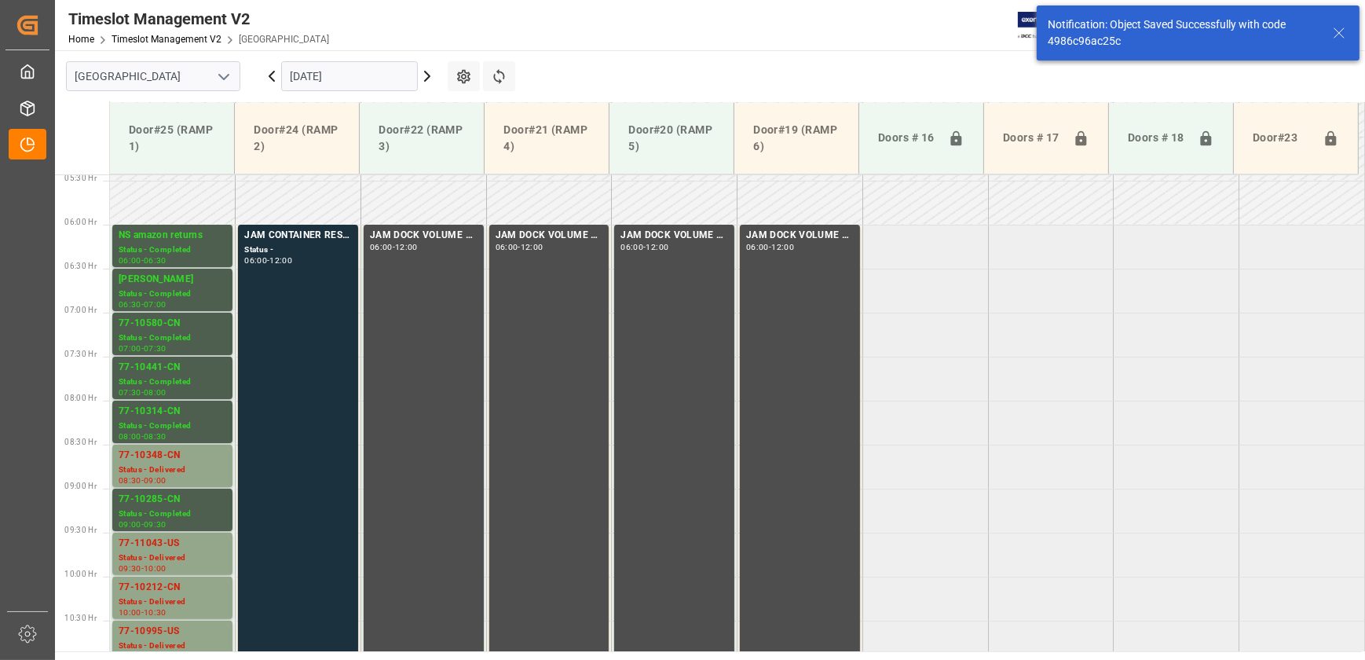
scroll to position [710, 0]
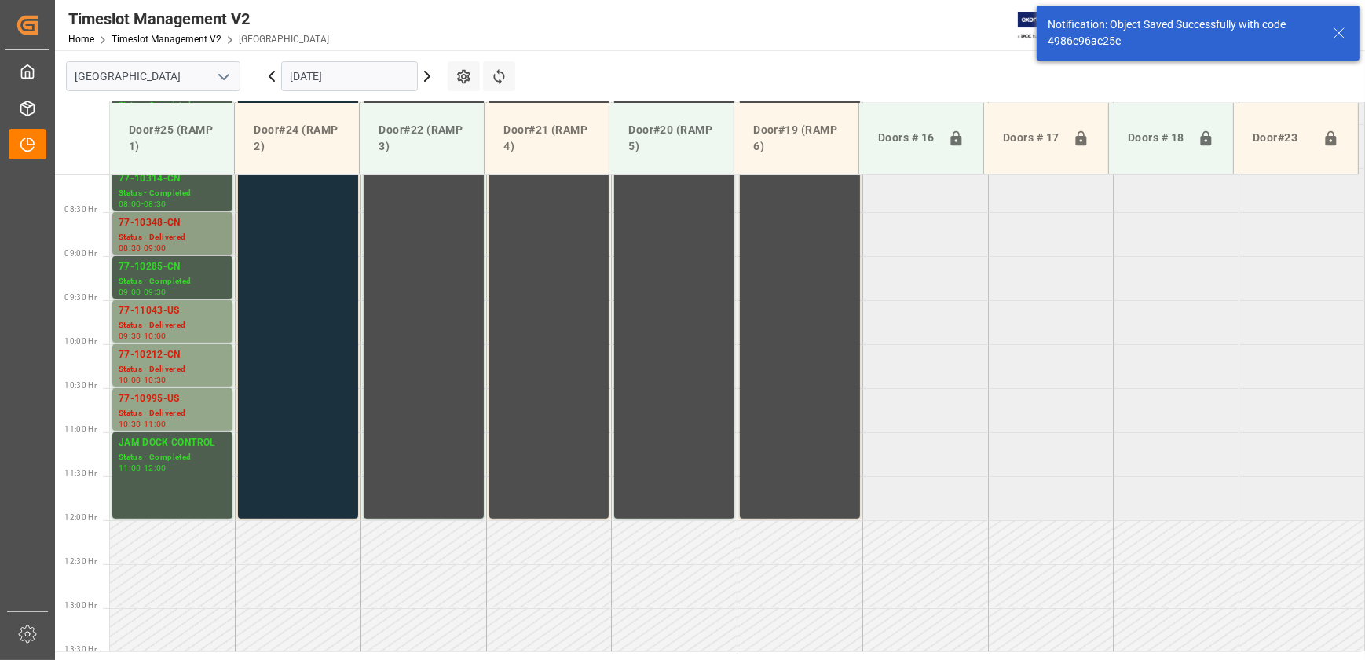
click at [207, 236] on div "Status - Delivered" at bounding box center [173, 237] width 108 height 13
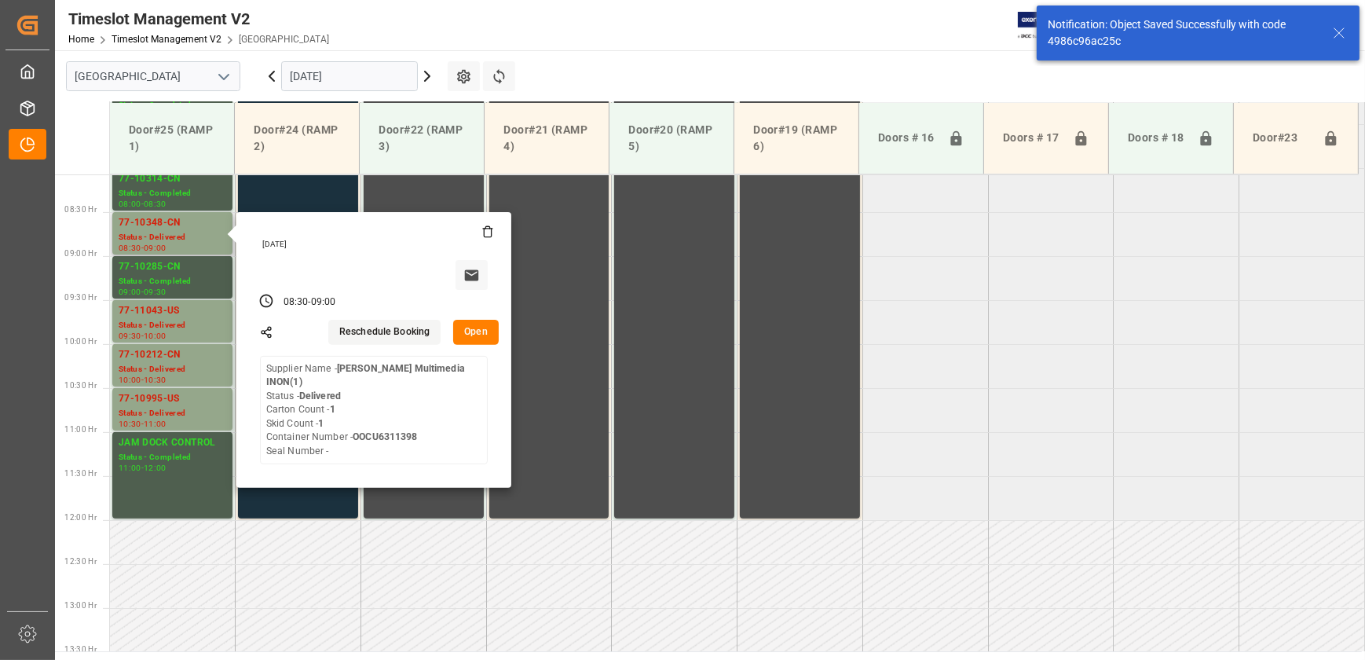
click at [490, 328] on button "Open" at bounding box center [476, 332] width 46 height 25
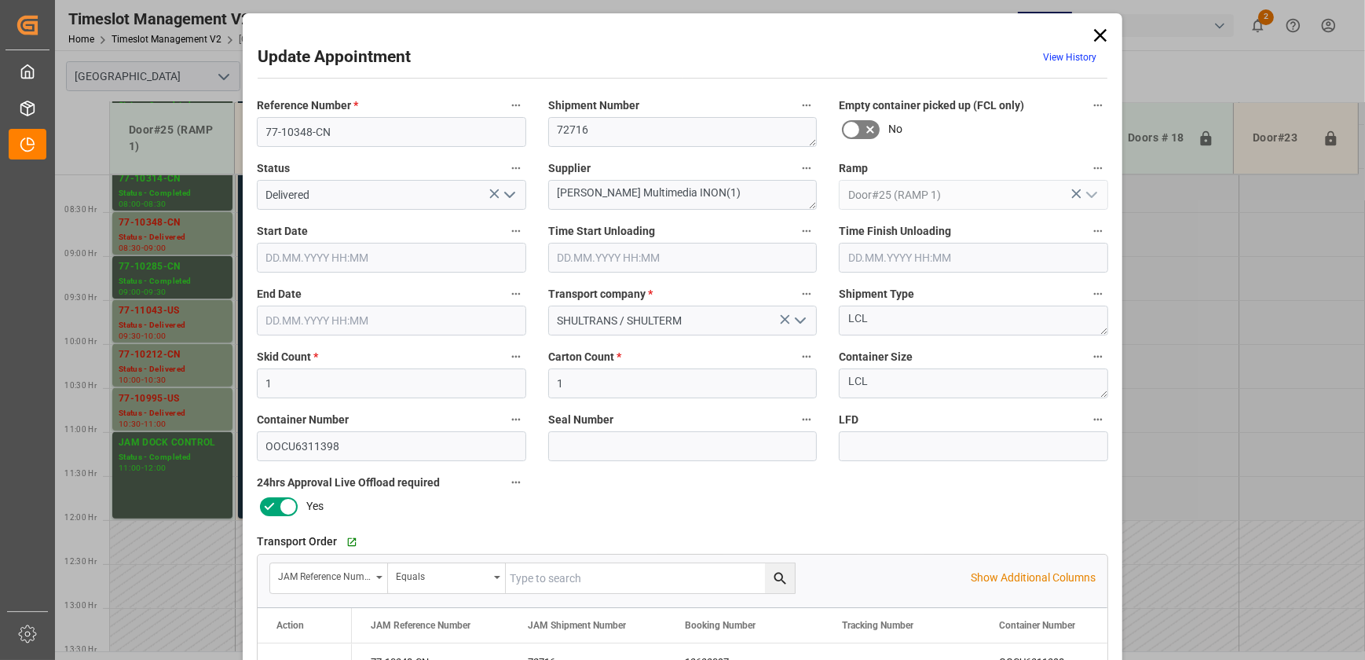
type input "[DATE] 08:30"
type input "[DATE] 08:45"
type input "[DATE] 09:00"
type input "[DATE] 11:40"
click at [507, 197] on icon "open menu" at bounding box center [509, 194] width 19 height 19
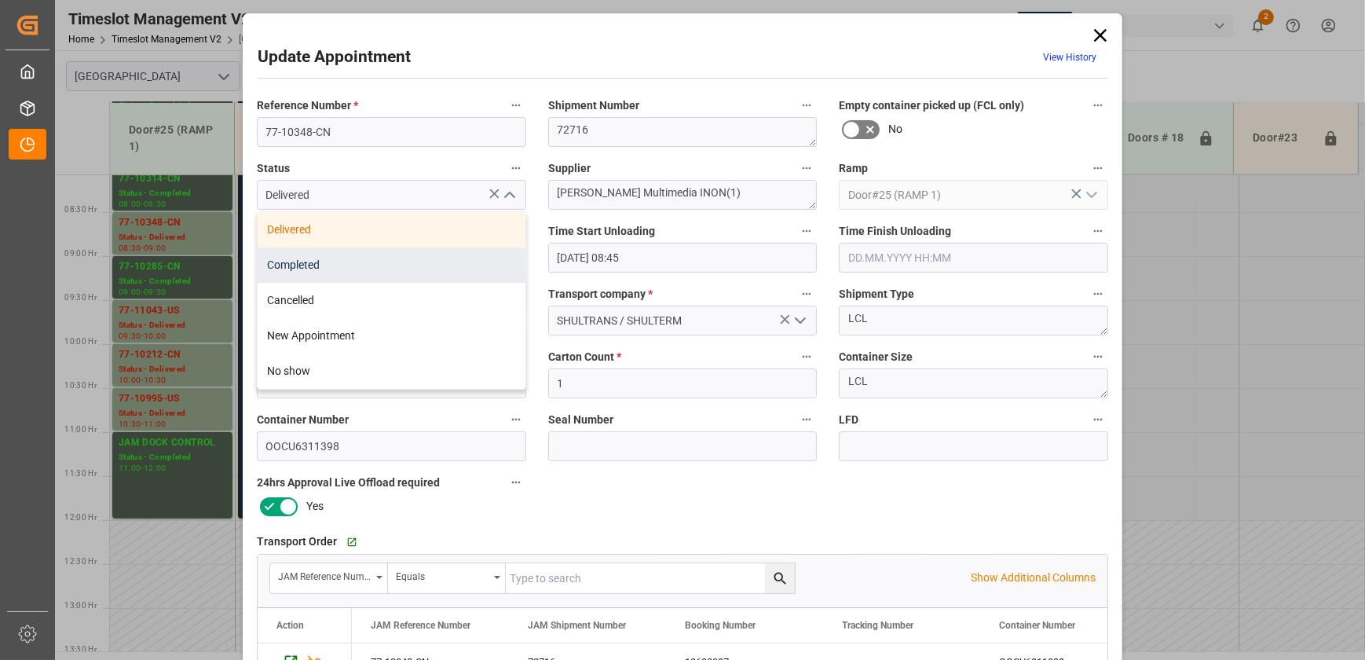
click at [467, 260] on div "Completed" at bounding box center [392, 264] width 268 height 35
type input "Completed"
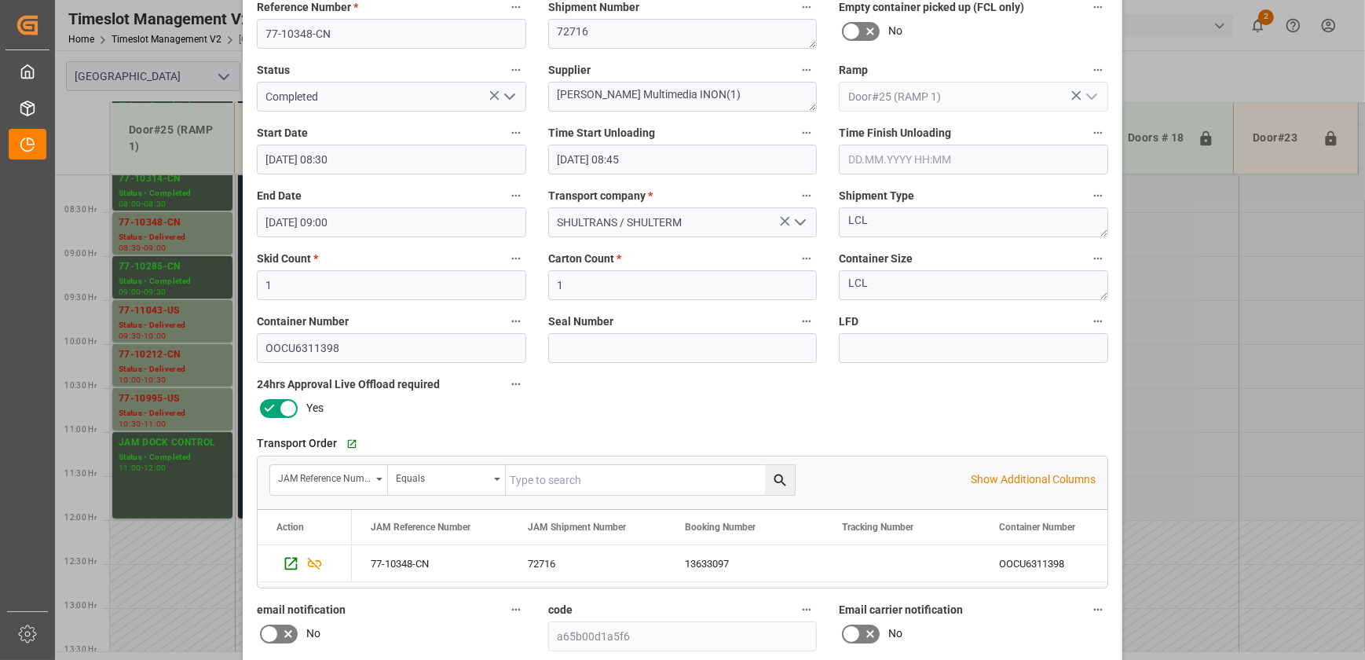
scroll to position [285, 0]
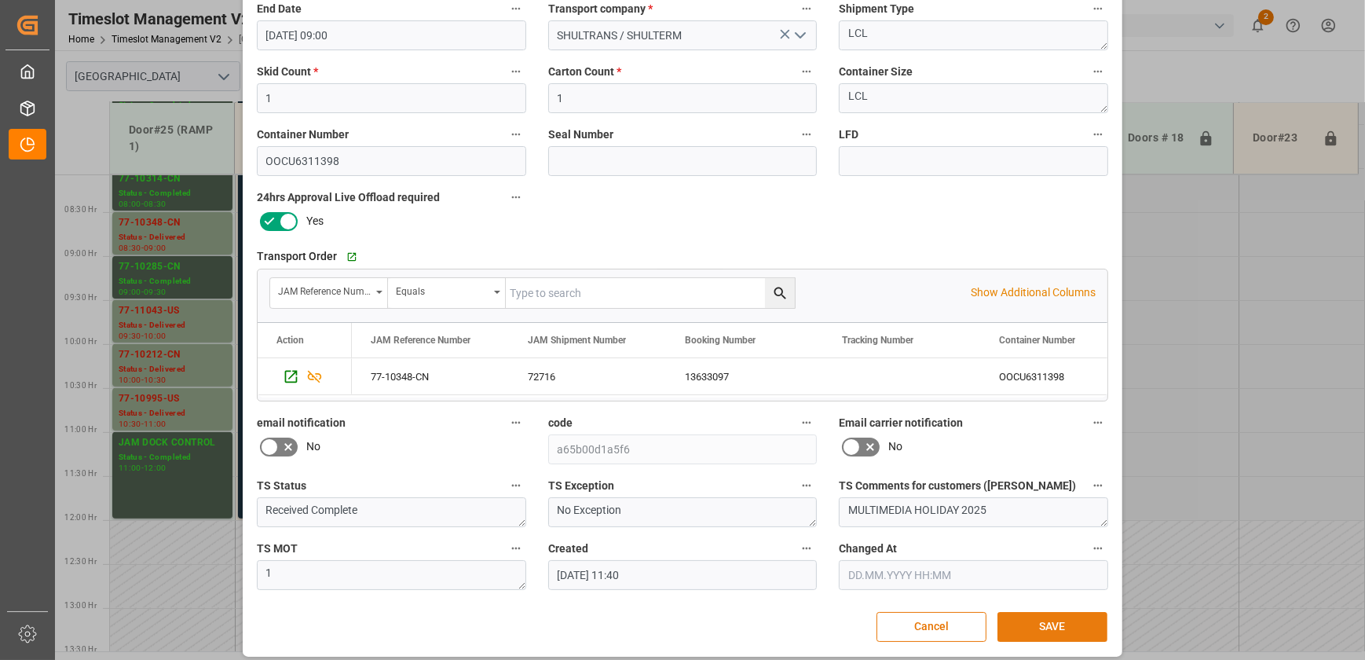
click at [1047, 613] on button "SAVE" at bounding box center [1053, 627] width 110 height 30
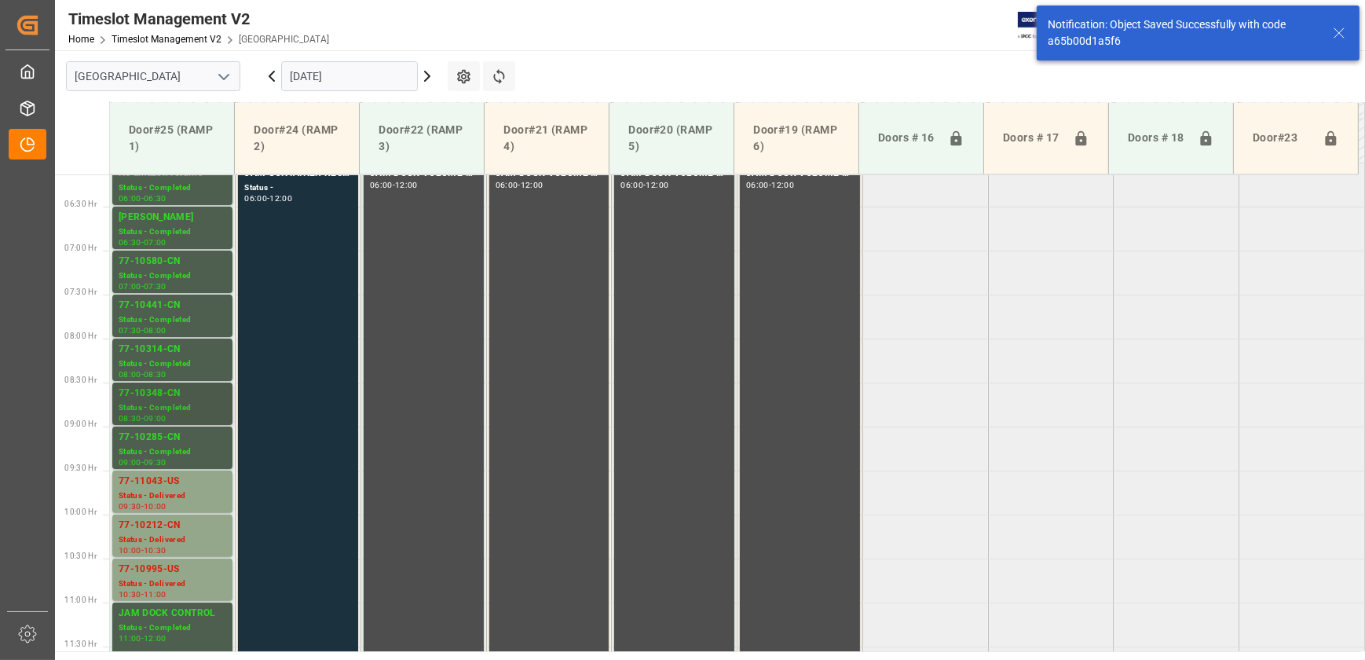
scroll to position [550, 0]
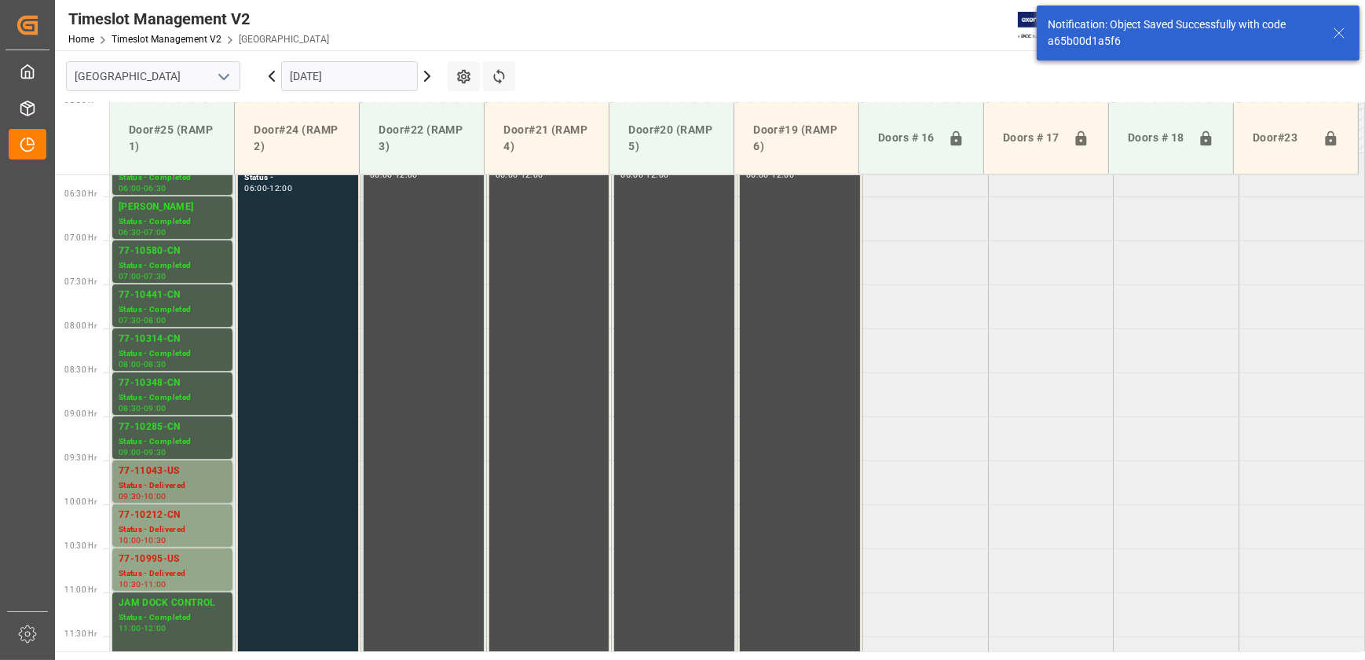
click at [170, 463] on div "77-11043-US" at bounding box center [173, 471] width 108 height 16
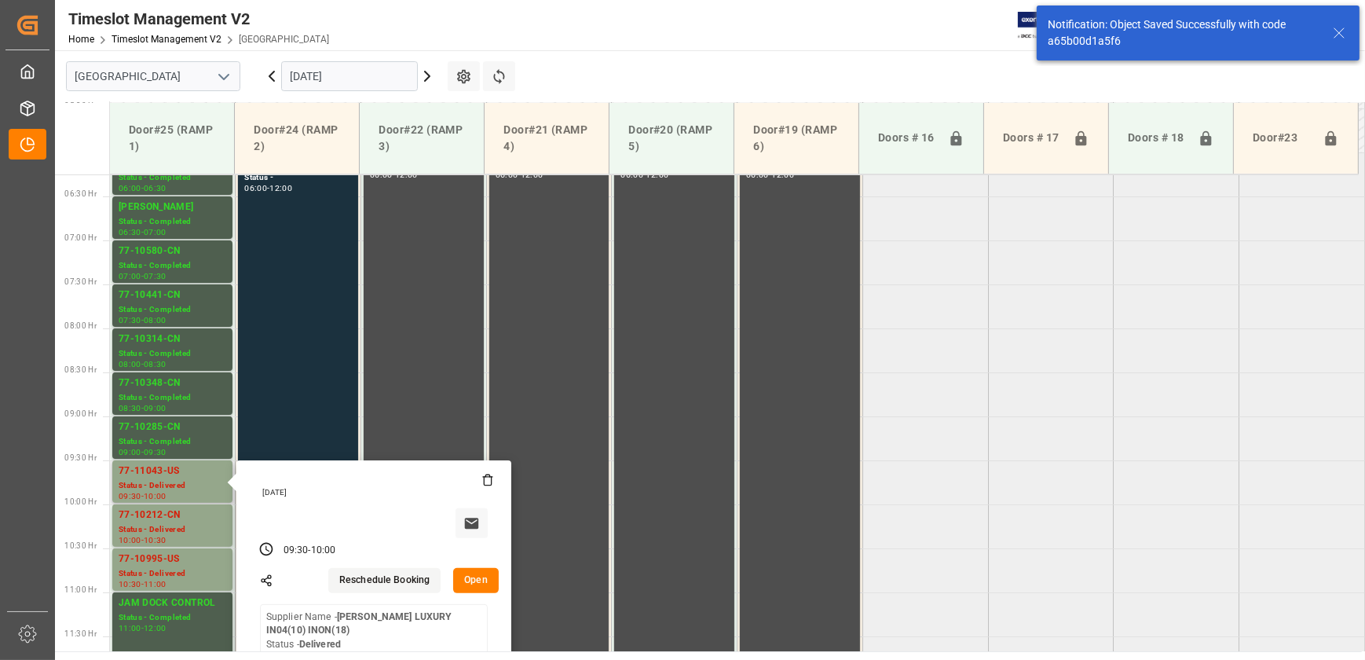
click at [471, 591] on div "[DATE] 09:30 - 10:00 Reschedule Booking Open Supplier Name - [PERSON_NAME] LUXU…" at bounding box center [373, 598] width 275 height 276
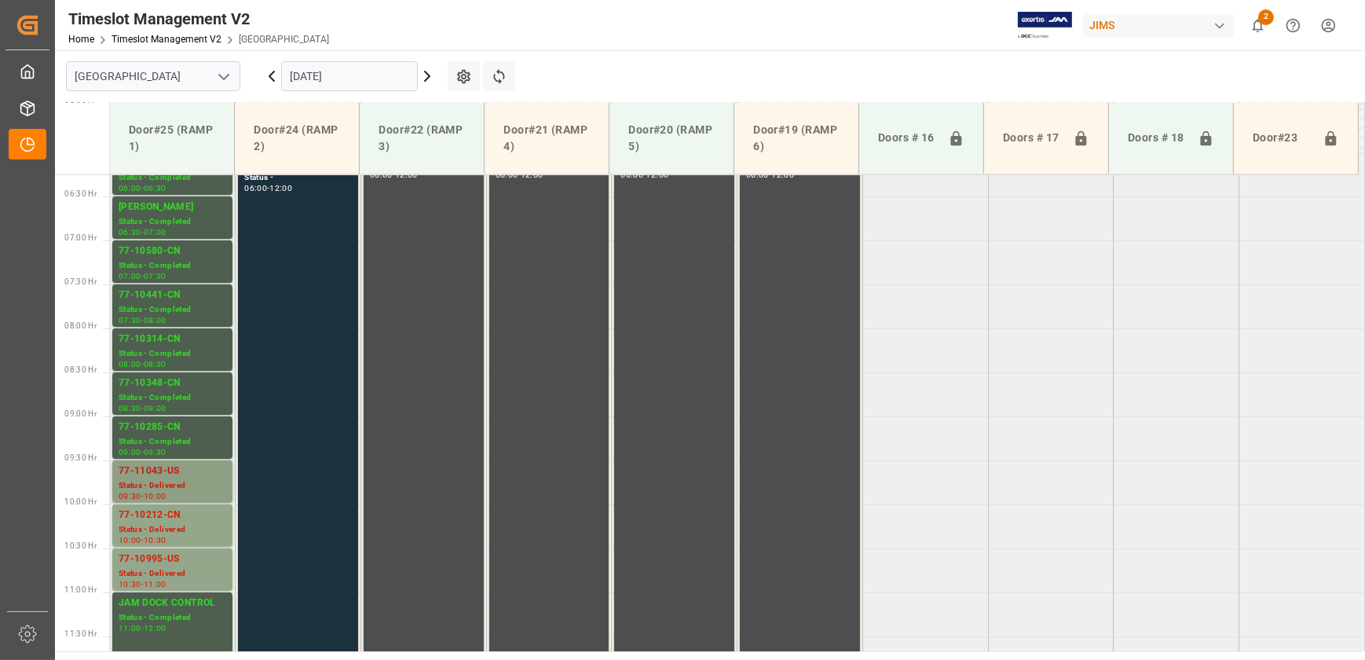
click at [127, 472] on div "77-11043-US" at bounding box center [173, 471] width 108 height 16
click at [149, 532] on div "Status - Delivered" at bounding box center [173, 529] width 108 height 13
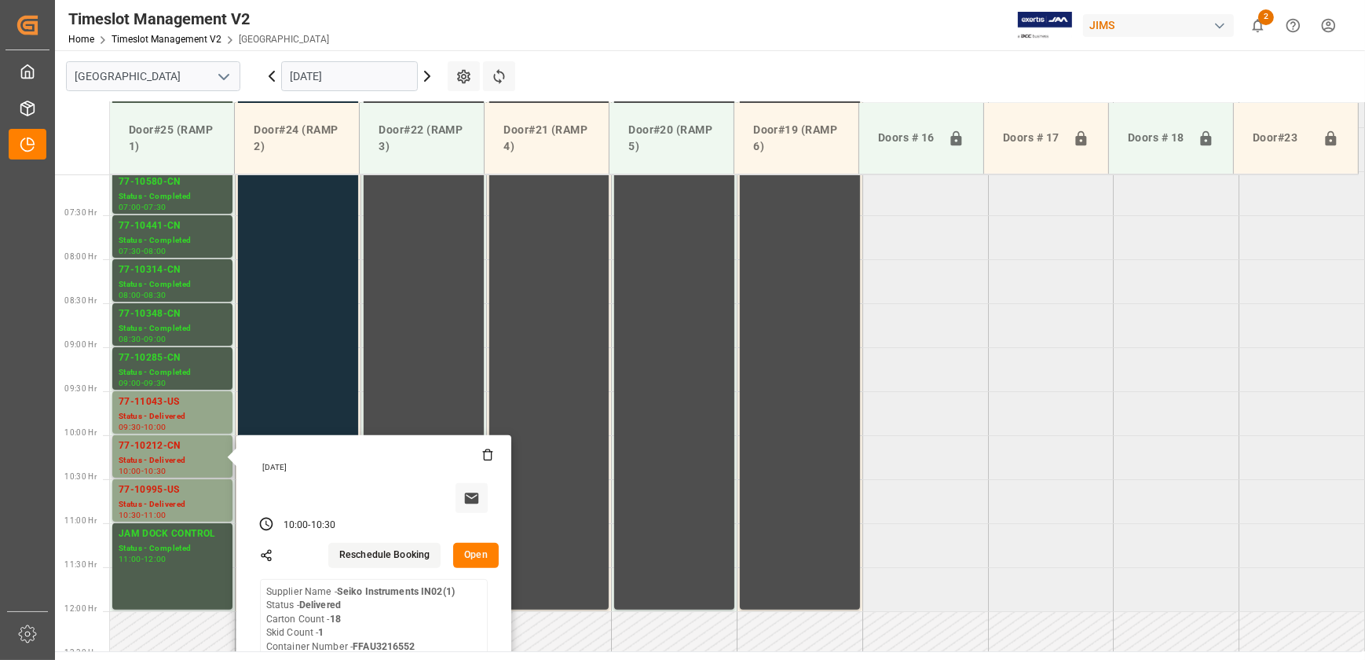
scroll to position [693, 0]
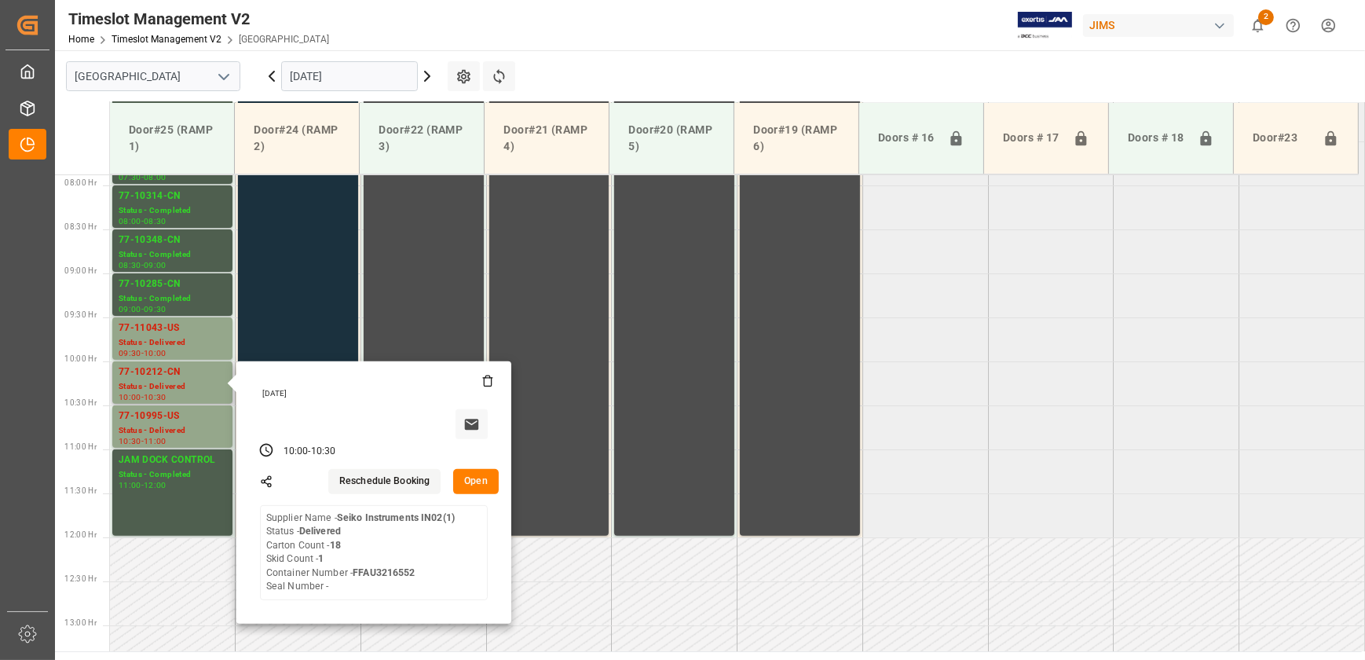
click at [480, 478] on button "Open" at bounding box center [476, 481] width 46 height 25
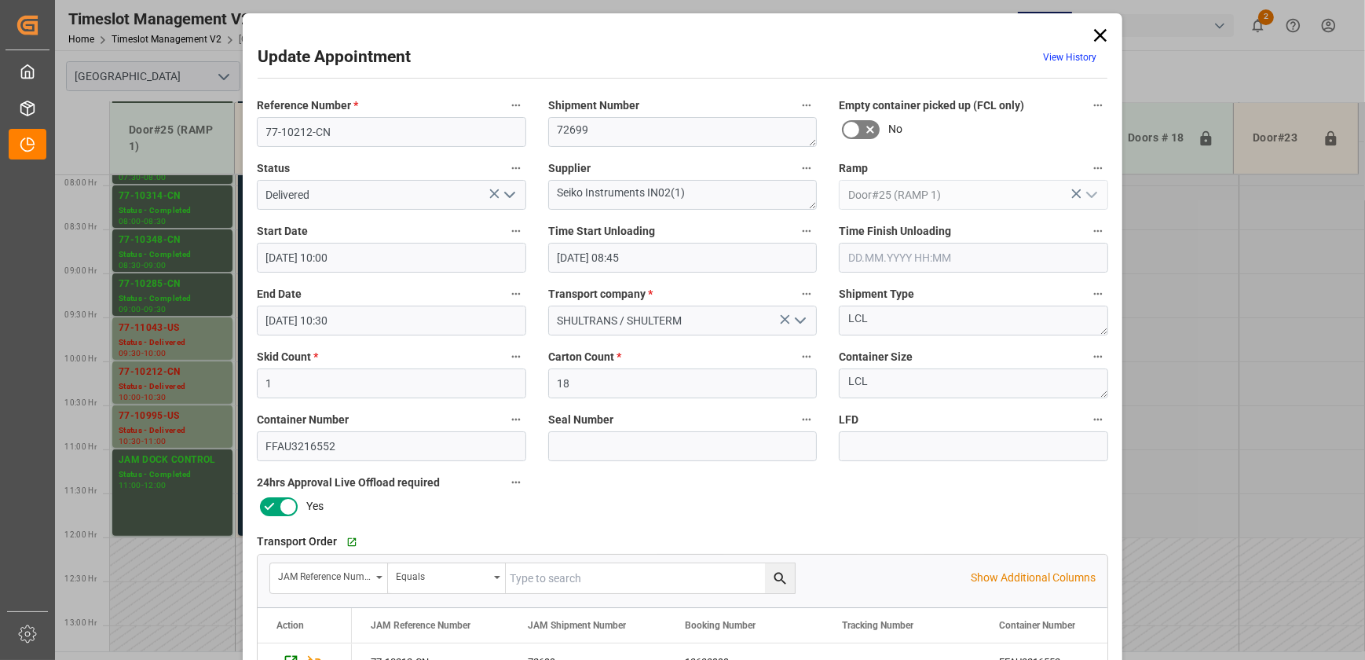
click at [1096, 35] on icon at bounding box center [1101, 35] width 22 height 22
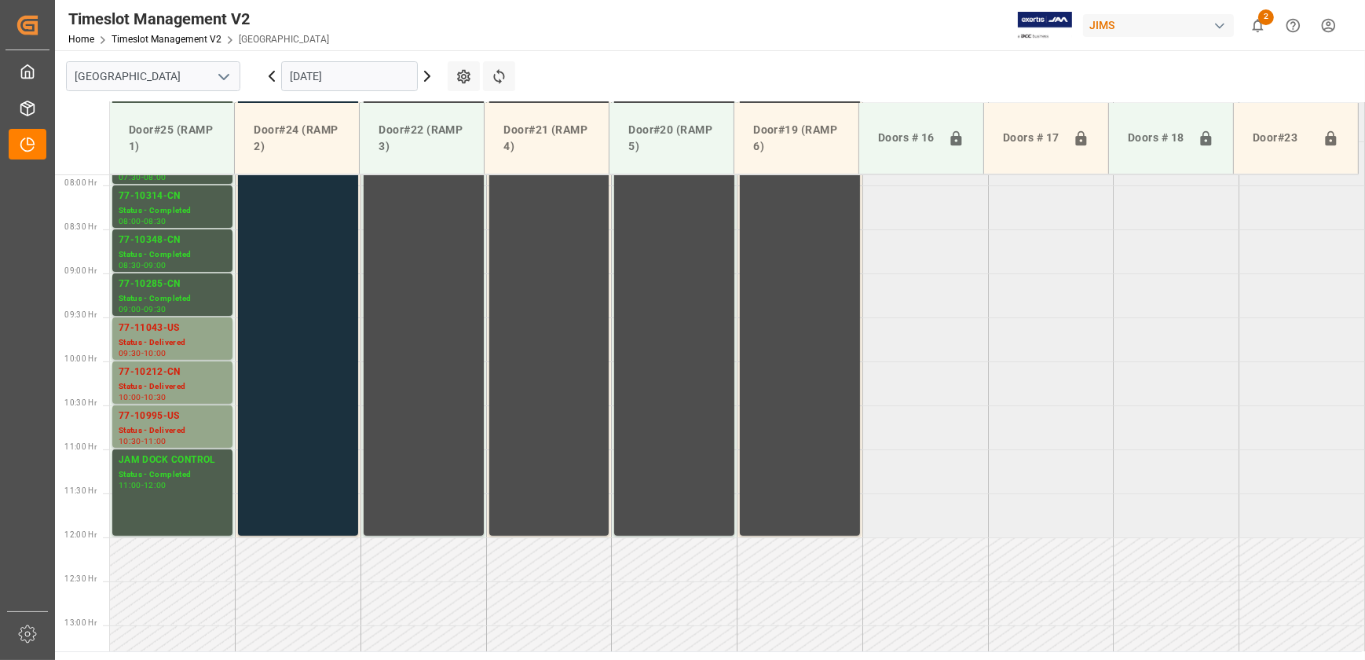
click at [427, 78] on icon at bounding box center [427, 76] width 19 height 19
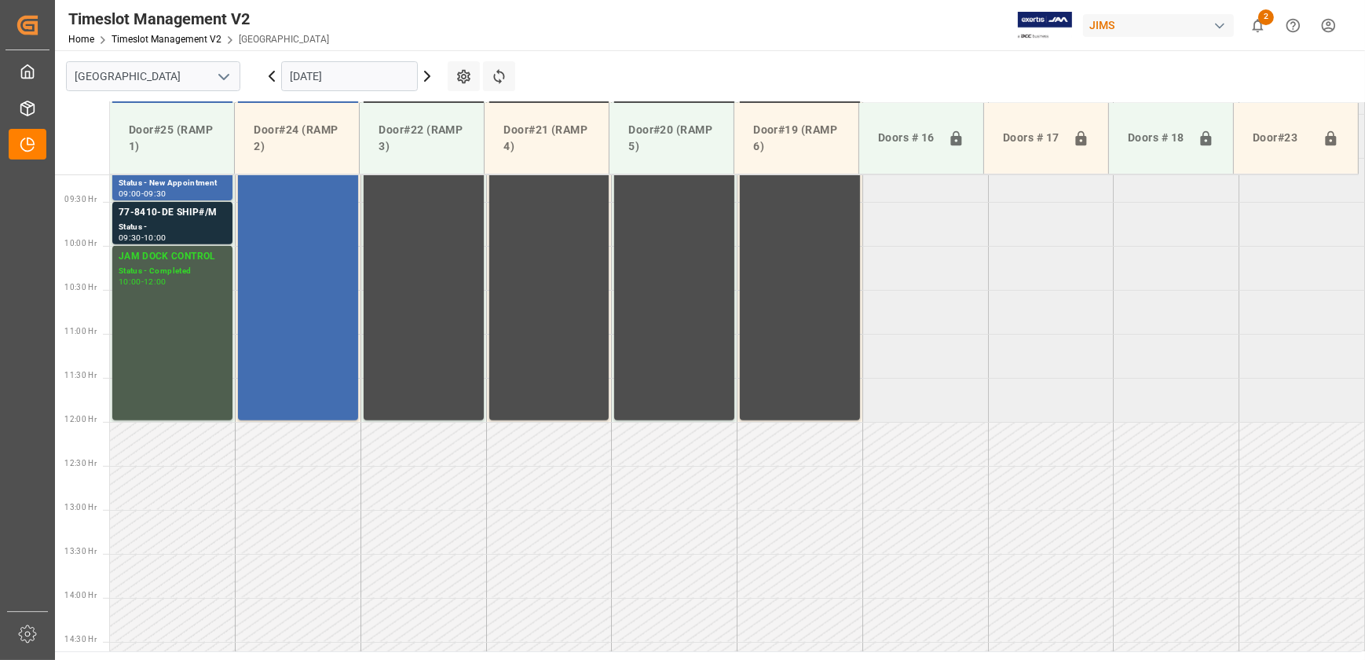
scroll to position [683, 0]
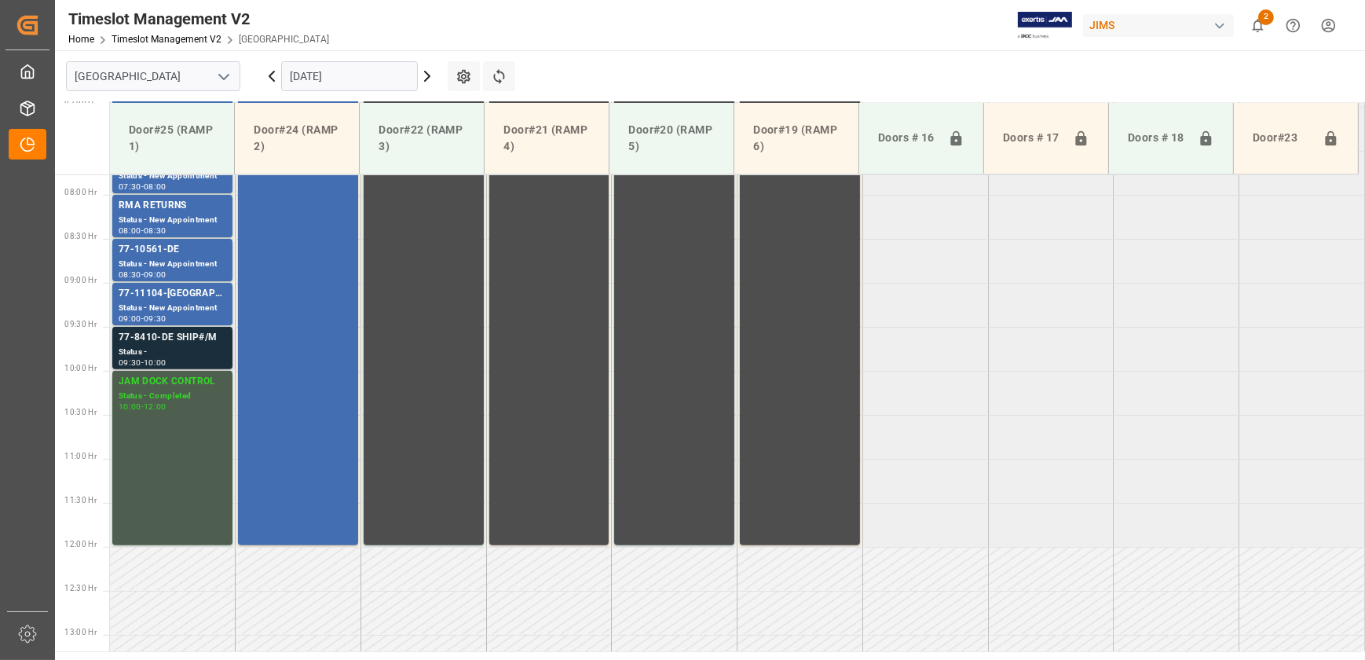
click at [156, 346] on div "Status -" at bounding box center [173, 352] width 108 height 13
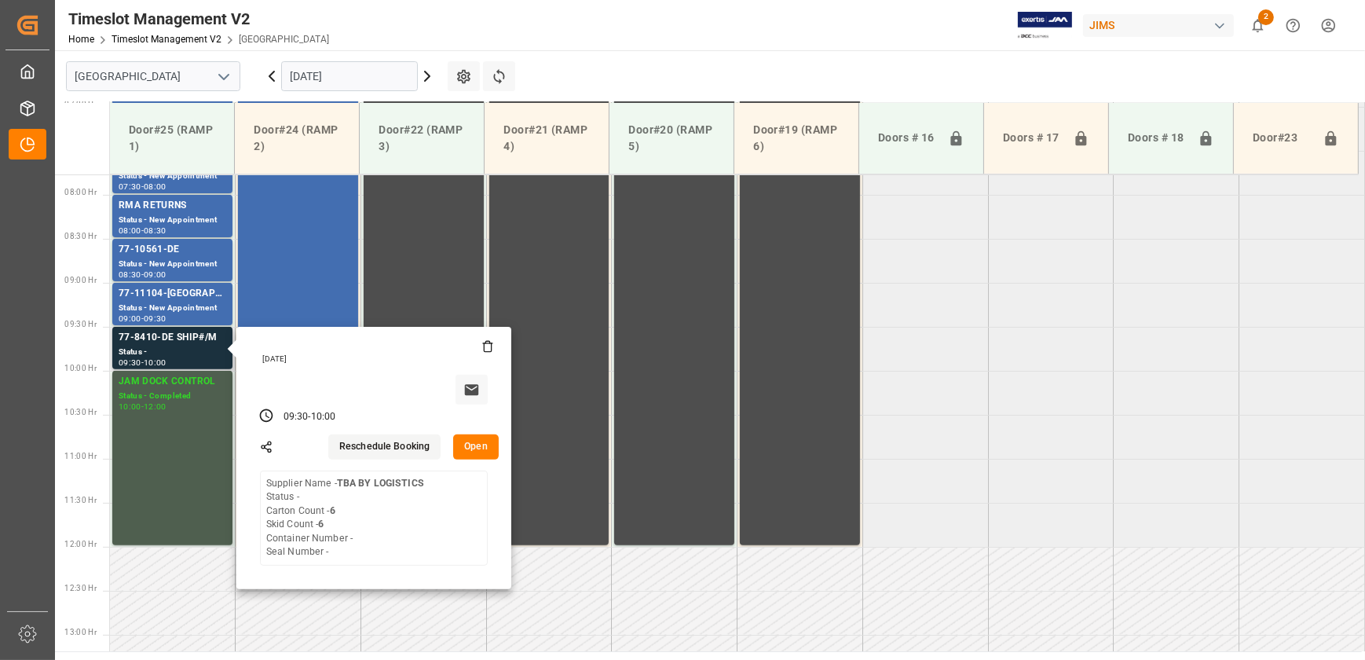
click at [481, 438] on button "Open" at bounding box center [476, 446] width 46 height 25
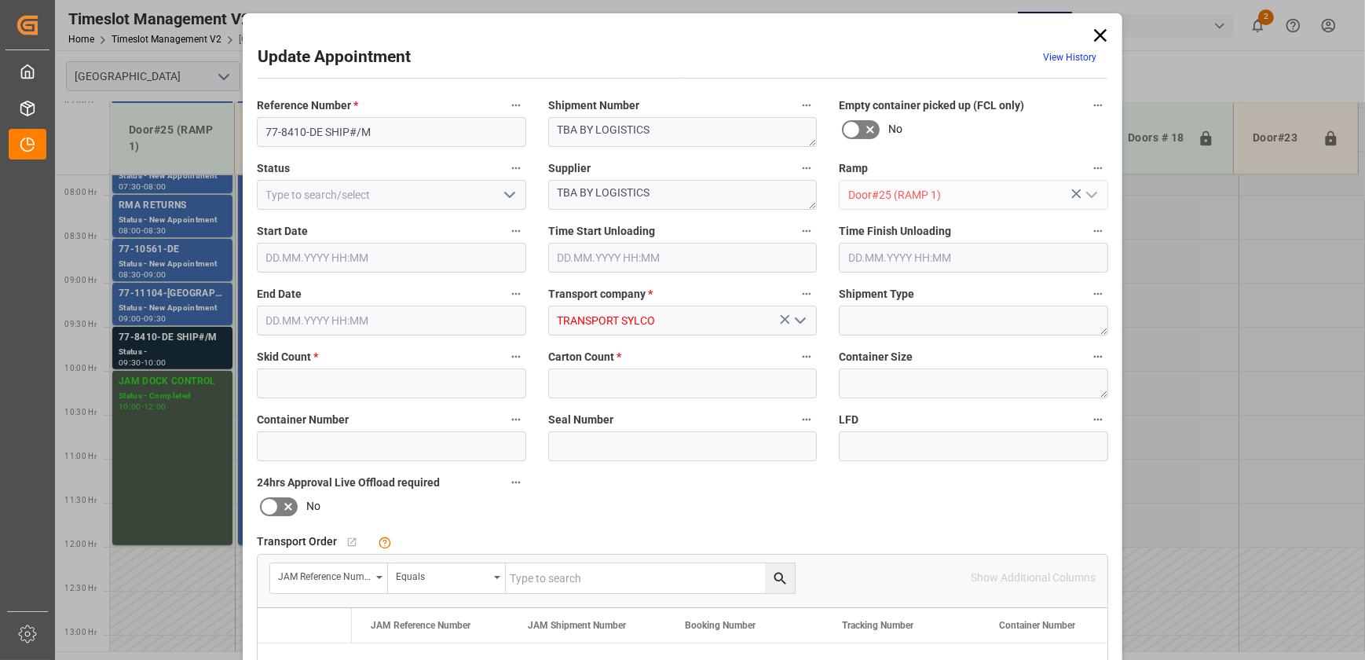
type input "6"
type input "[DATE] 09:30"
type input "[DATE] 10:00"
type input "[DATE] 16:15"
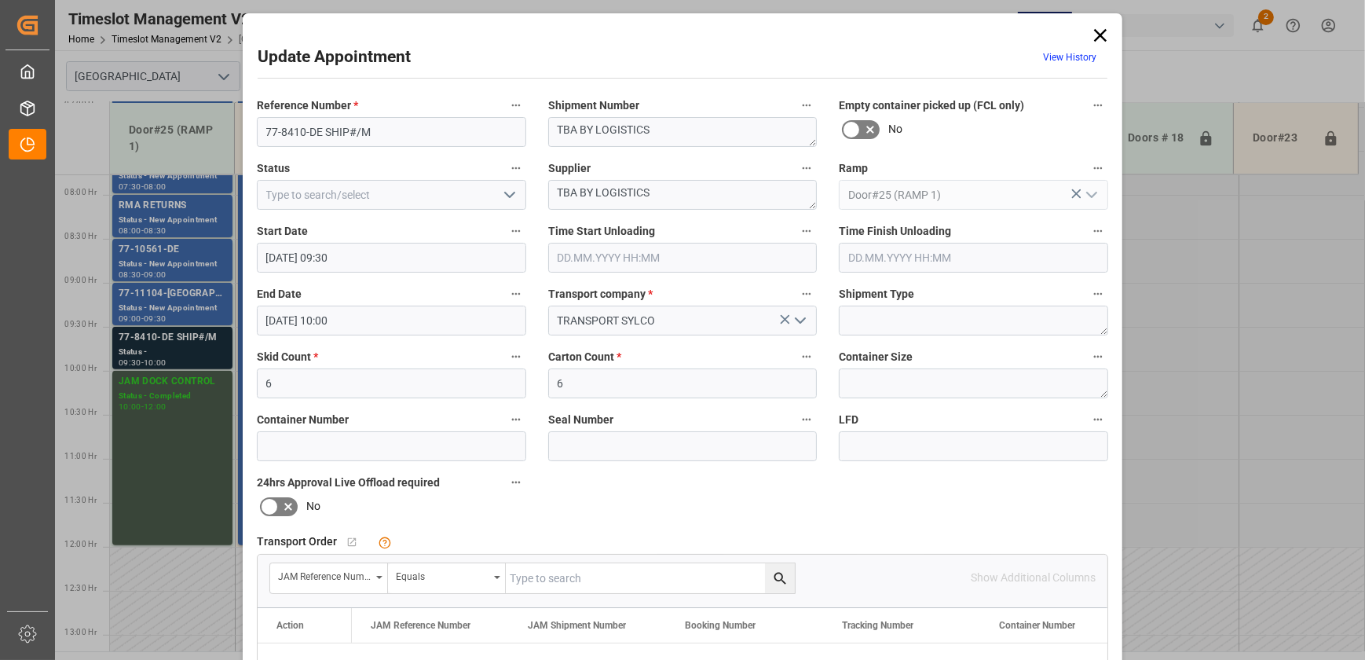
click at [1100, 38] on icon at bounding box center [1101, 35] width 22 height 22
